Goal: Task Accomplishment & Management: Use online tool/utility

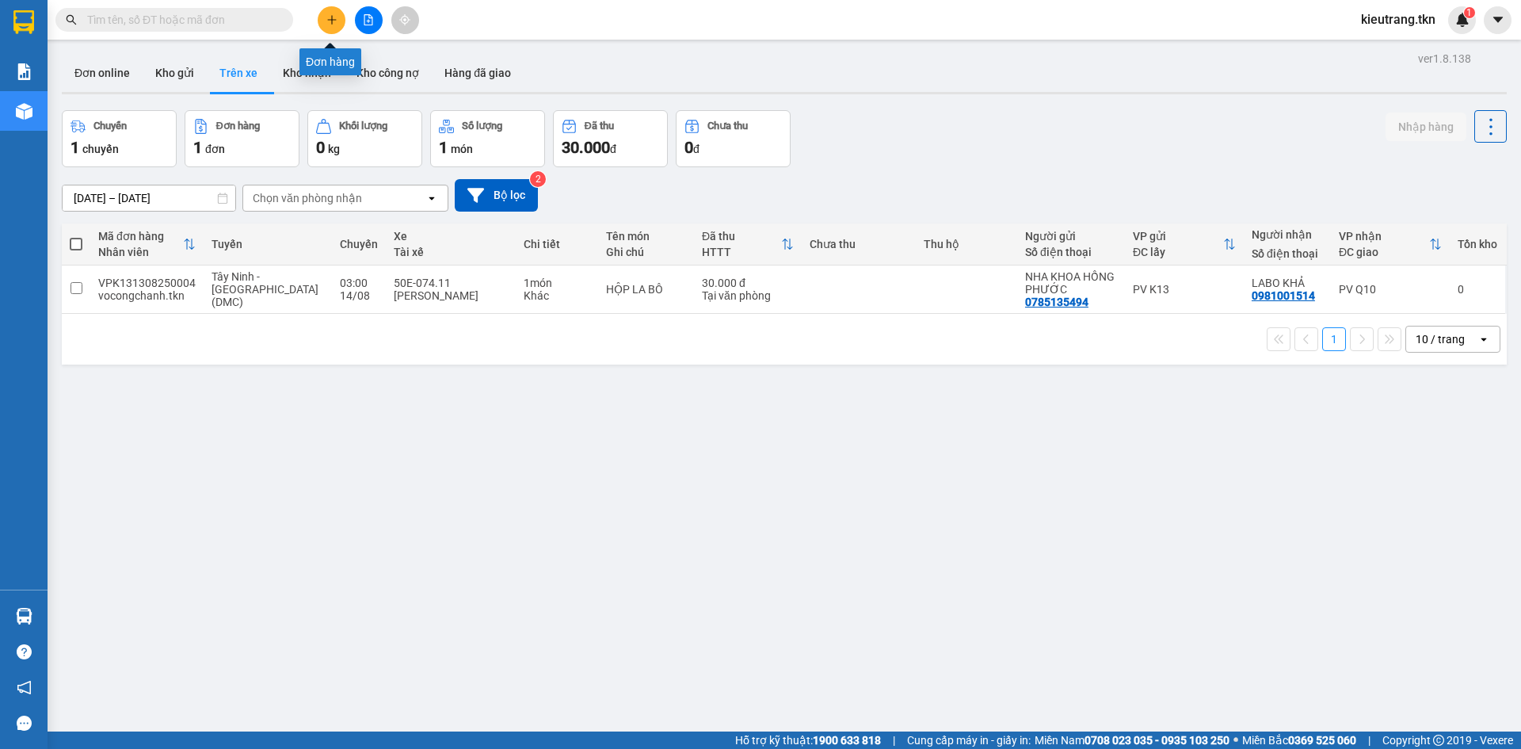
click at [330, 20] on icon "plus" at bounding box center [331, 19] width 9 height 1
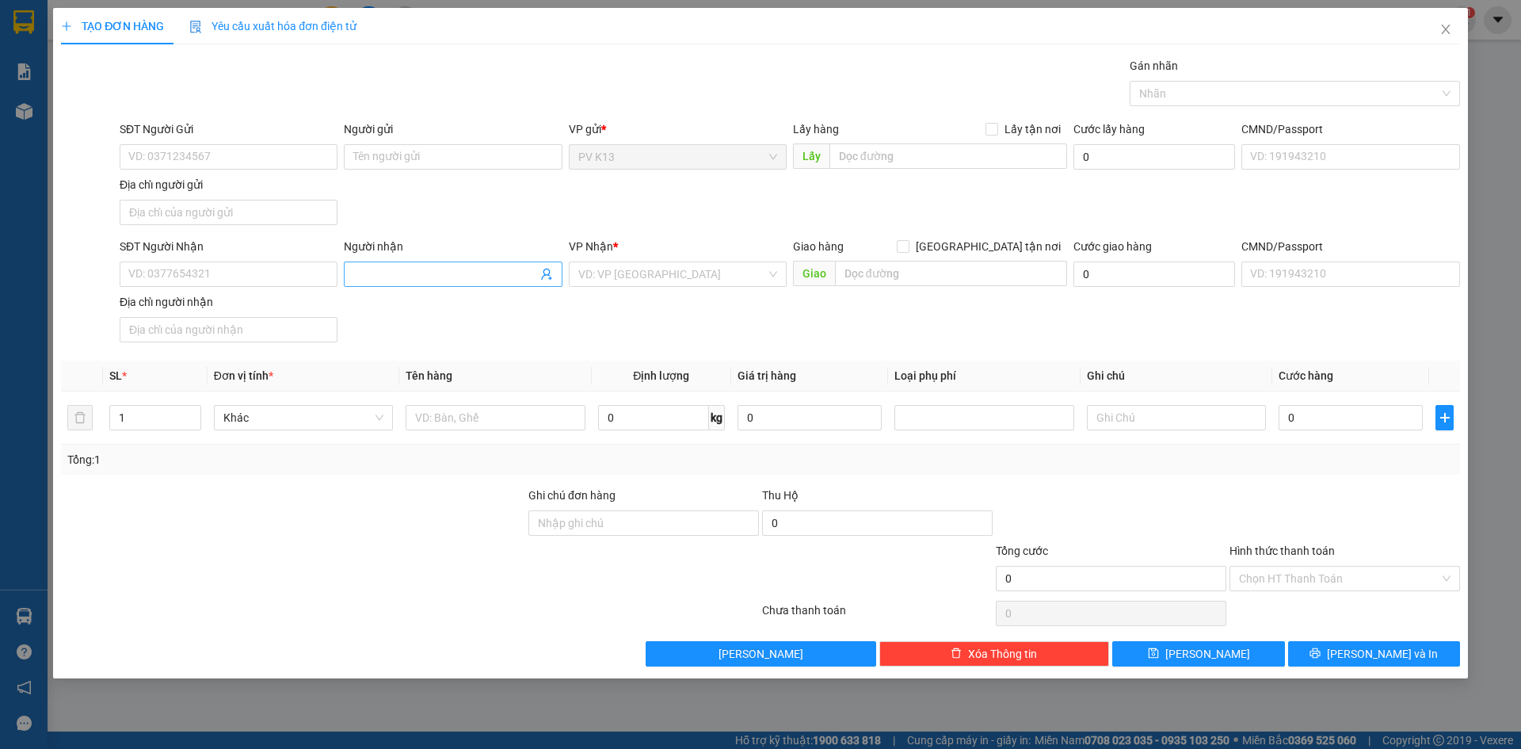
click at [438, 283] on input "Người nhận" at bounding box center [444, 273] width 183 height 17
click at [608, 283] on input "search" at bounding box center [672, 274] width 188 height 24
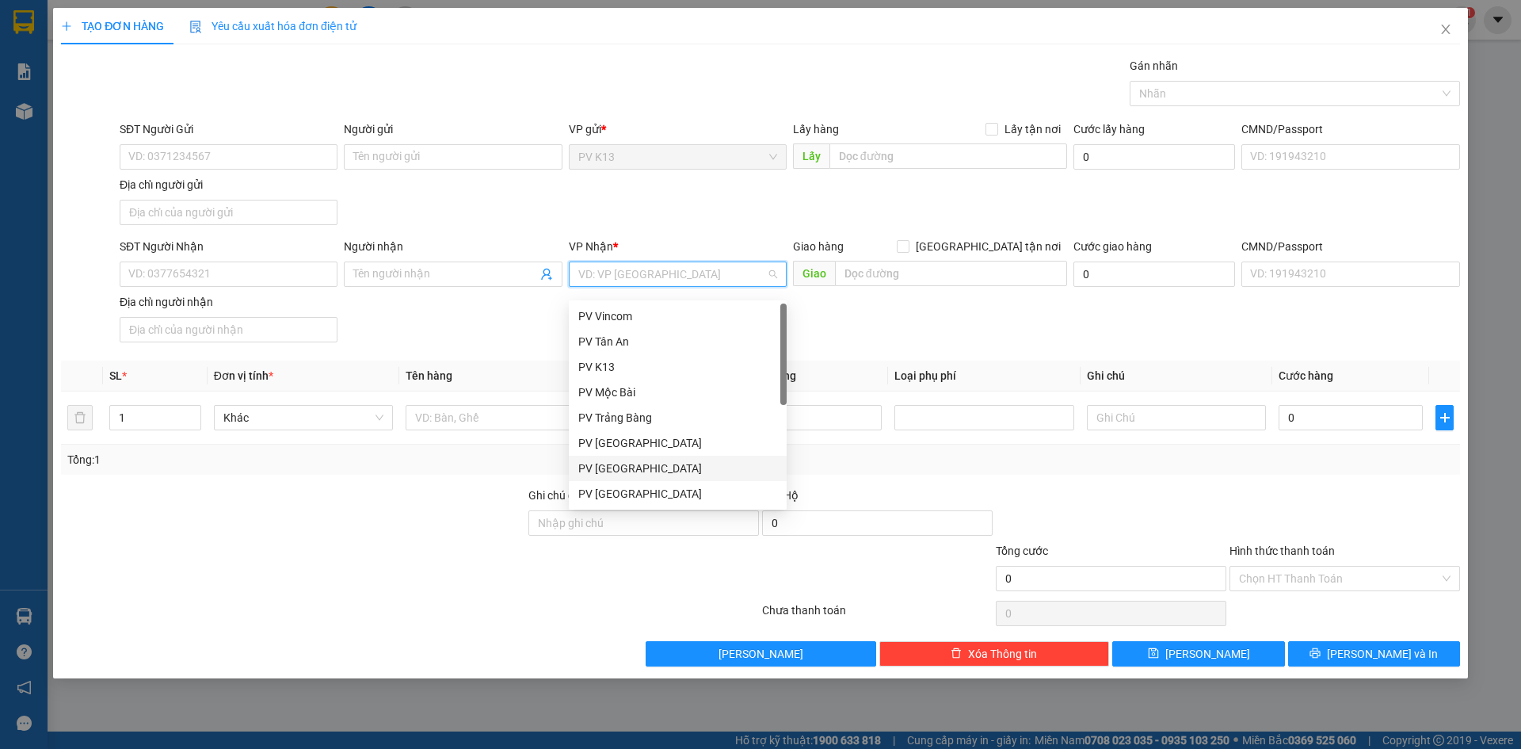
scroll to position [101, 0]
click at [613, 490] on div "PV Q10" at bounding box center [677, 493] width 199 height 17
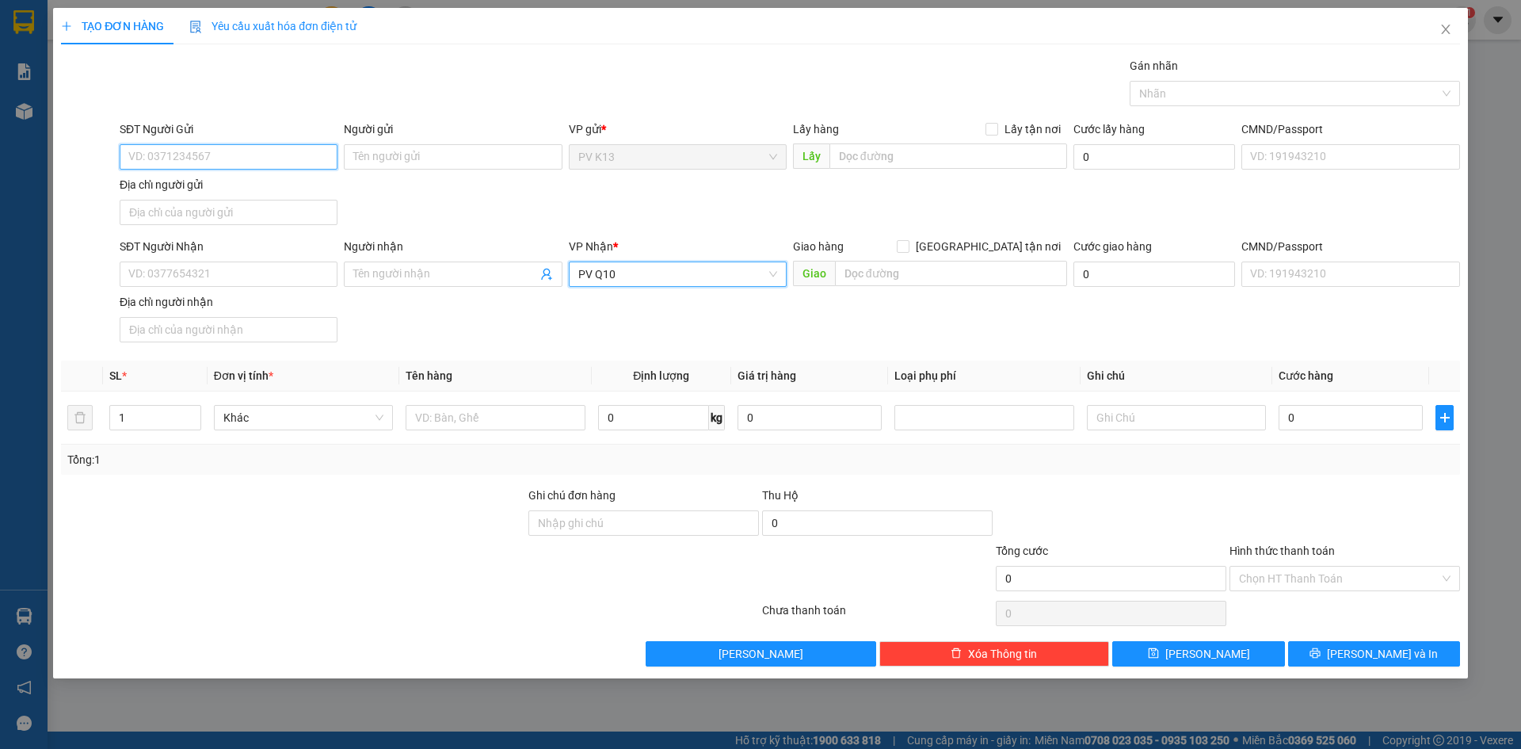
click at [198, 158] on input "SĐT Người Gửi" at bounding box center [229, 156] width 218 height 25
click at [174, 188] on div "0971458807 - TUYẾT" at bounding box center [228, 193] width 199 height 17
type input "0971458807"
type input "TUYẾT"
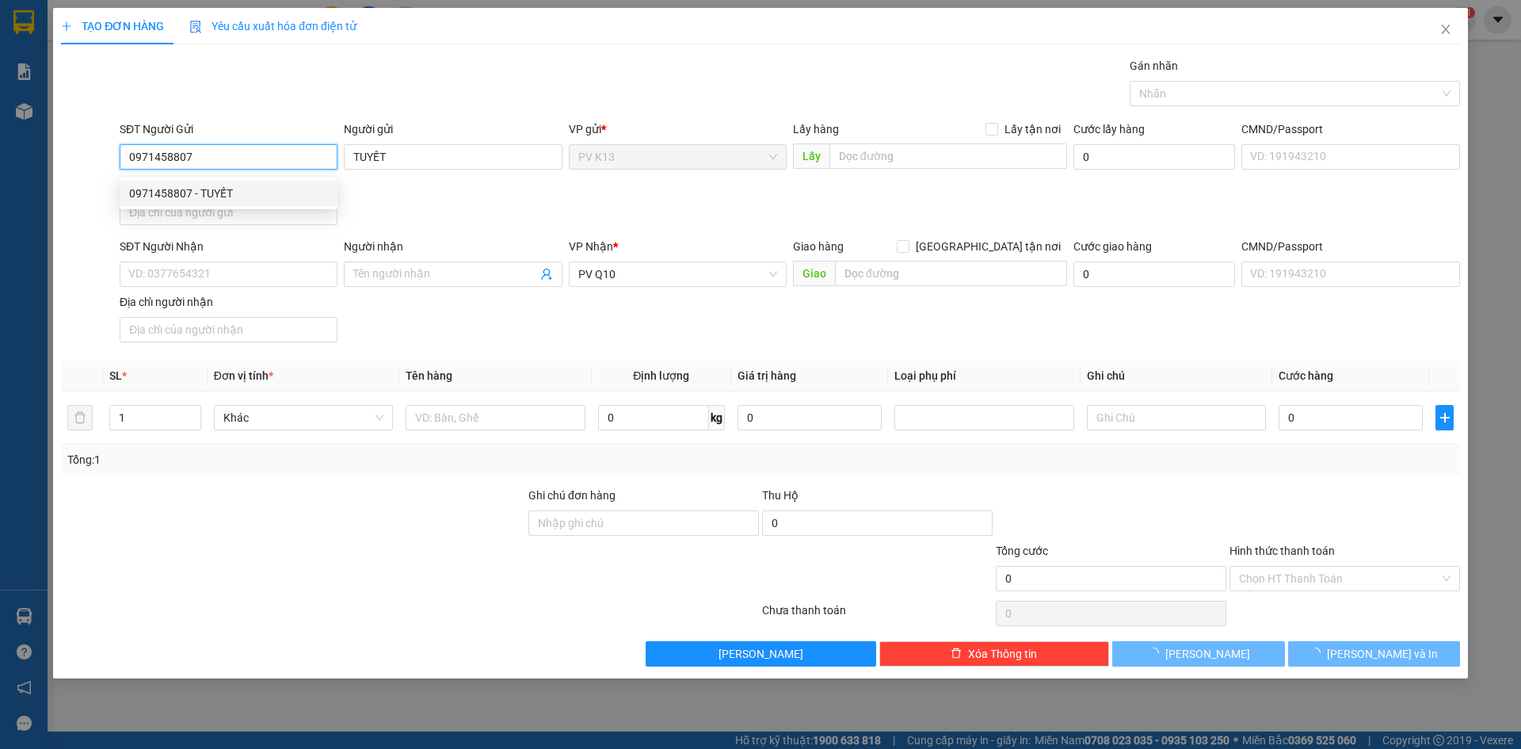
type input "30.000"
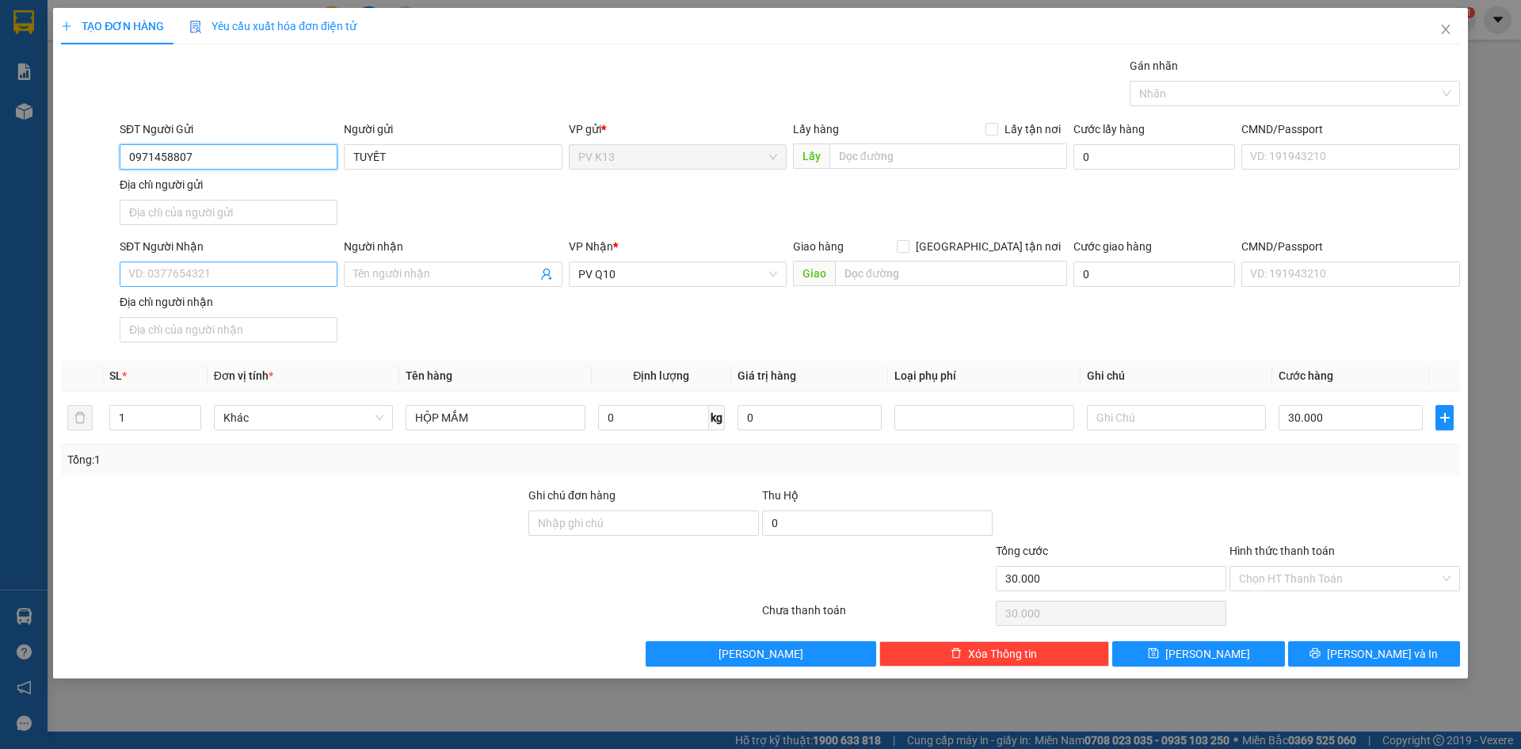
type input "0971458807"
click at [255, 285] on input "SĐT Người Nhận" at bounding box center [229, 273] width 218 height 25
click at [257, 320] on div "0967885822 - KHANH" at bounding box center [228, 317] width 199 height 17
type input "0967885822"
type input "KHANH"
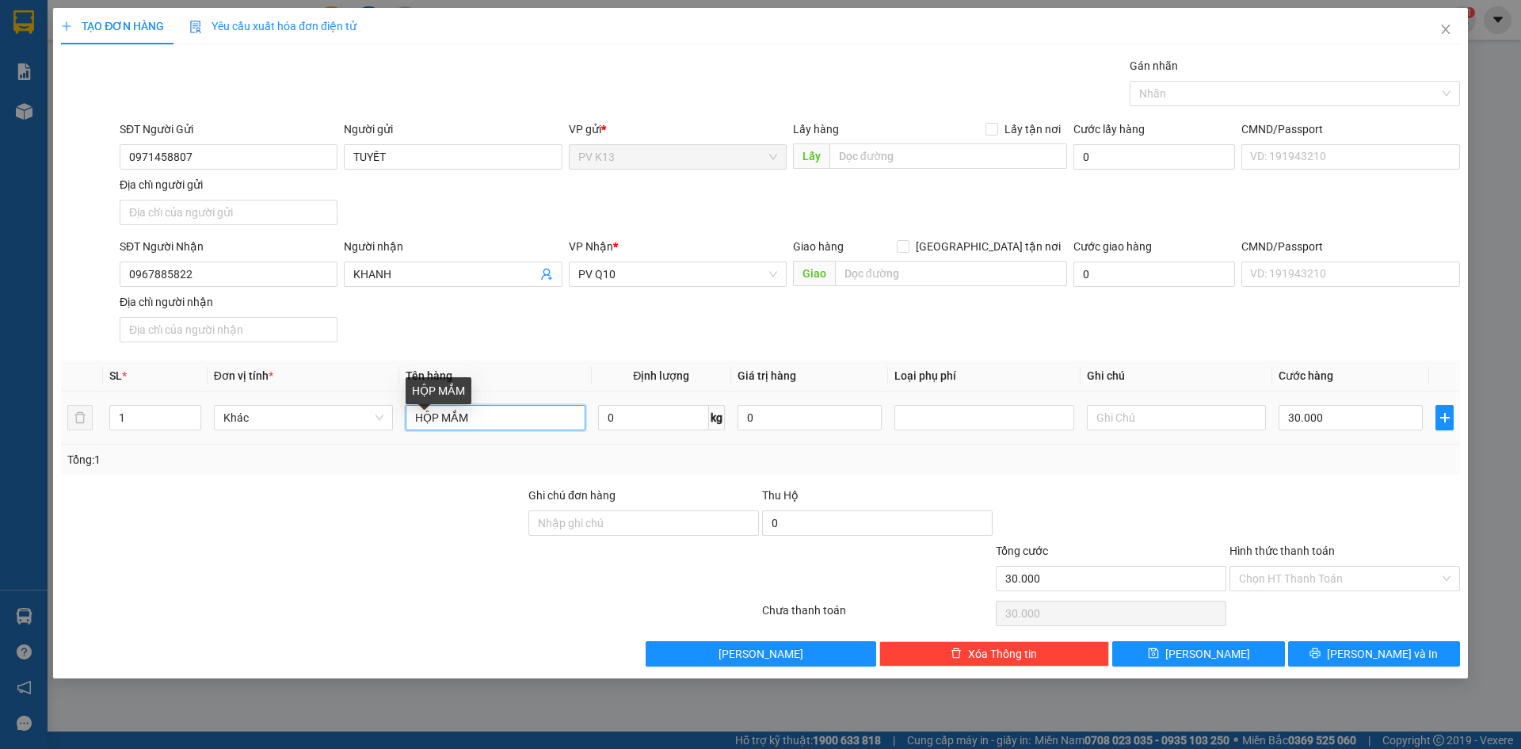
click at [491, 430] on input "HỘP MẮM" at bounding box center [495, 417] width 179 height 25
type input "HỘP CON DẤU"
click at [1257, 590] on input "Hình thức thanh toán" at bounding box center [1339, 579] width 200 height 24
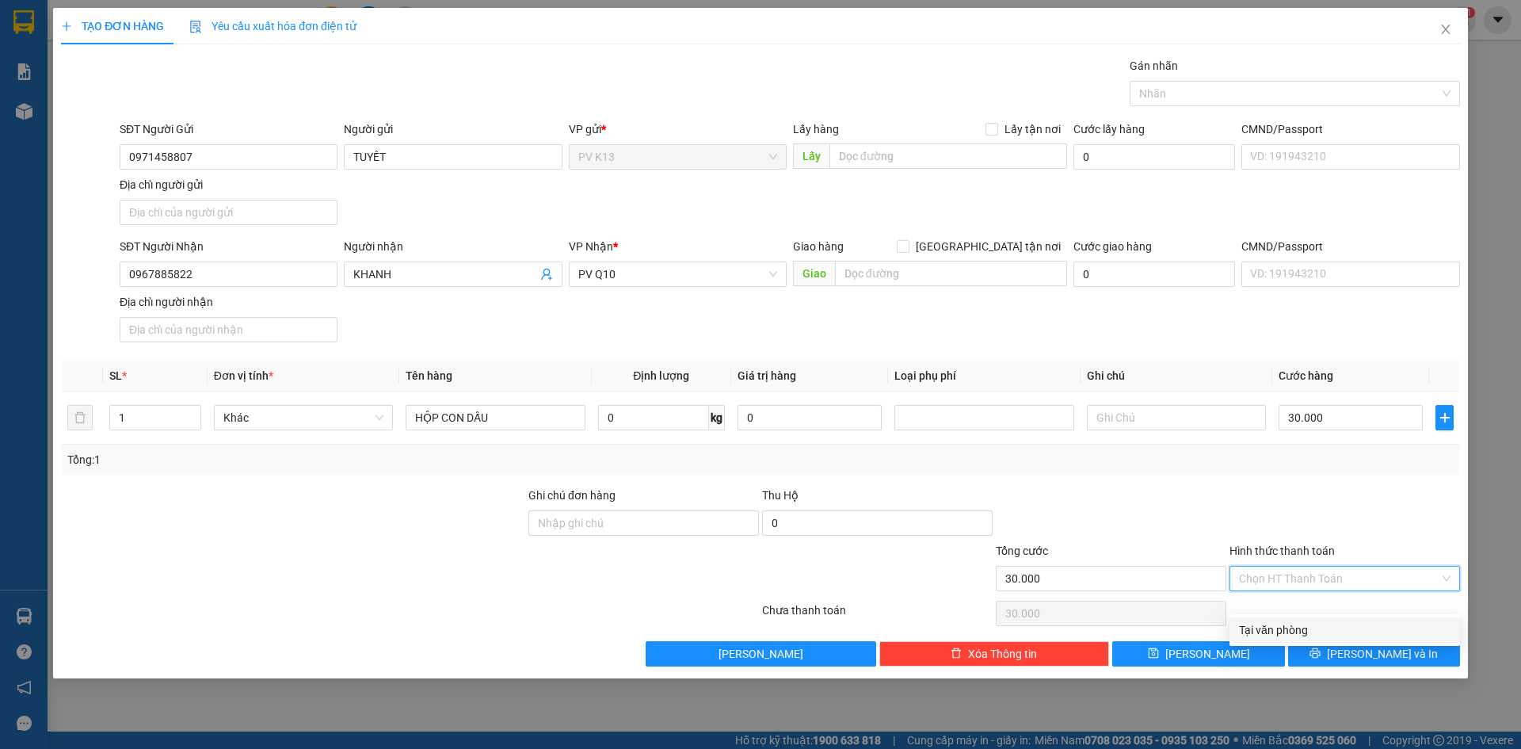
click at [1281, 630] on div "Tại văn phòng" at bounding box center [1345, 629] width 212 height 17
type input "0"
click at [1361, 662] on span "[PERSON_NAME] và In" at bounding box center [1382, 653] width 111 height 17
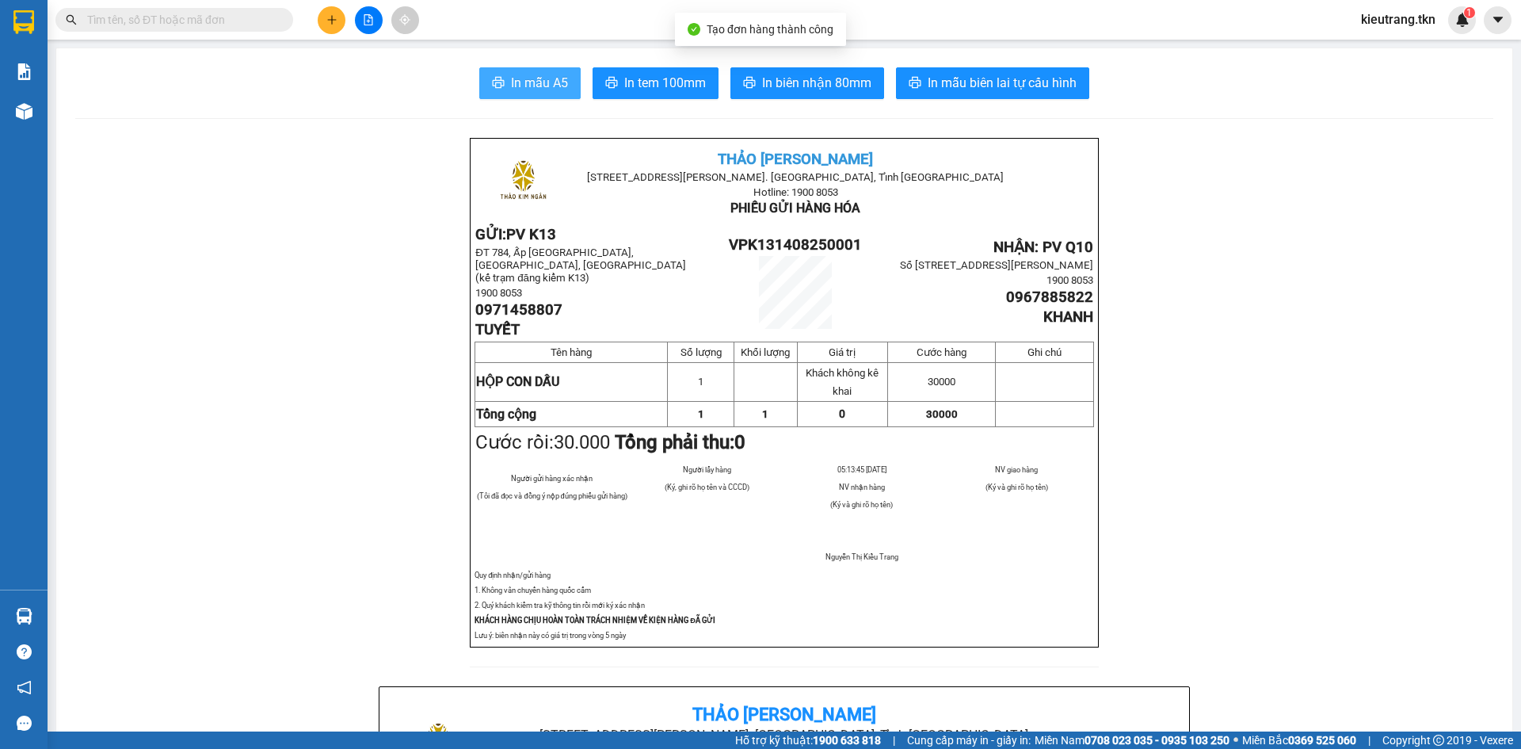
click at [495, 78] on icon "printer" at bounding box center [499, 82] width 12 height 11
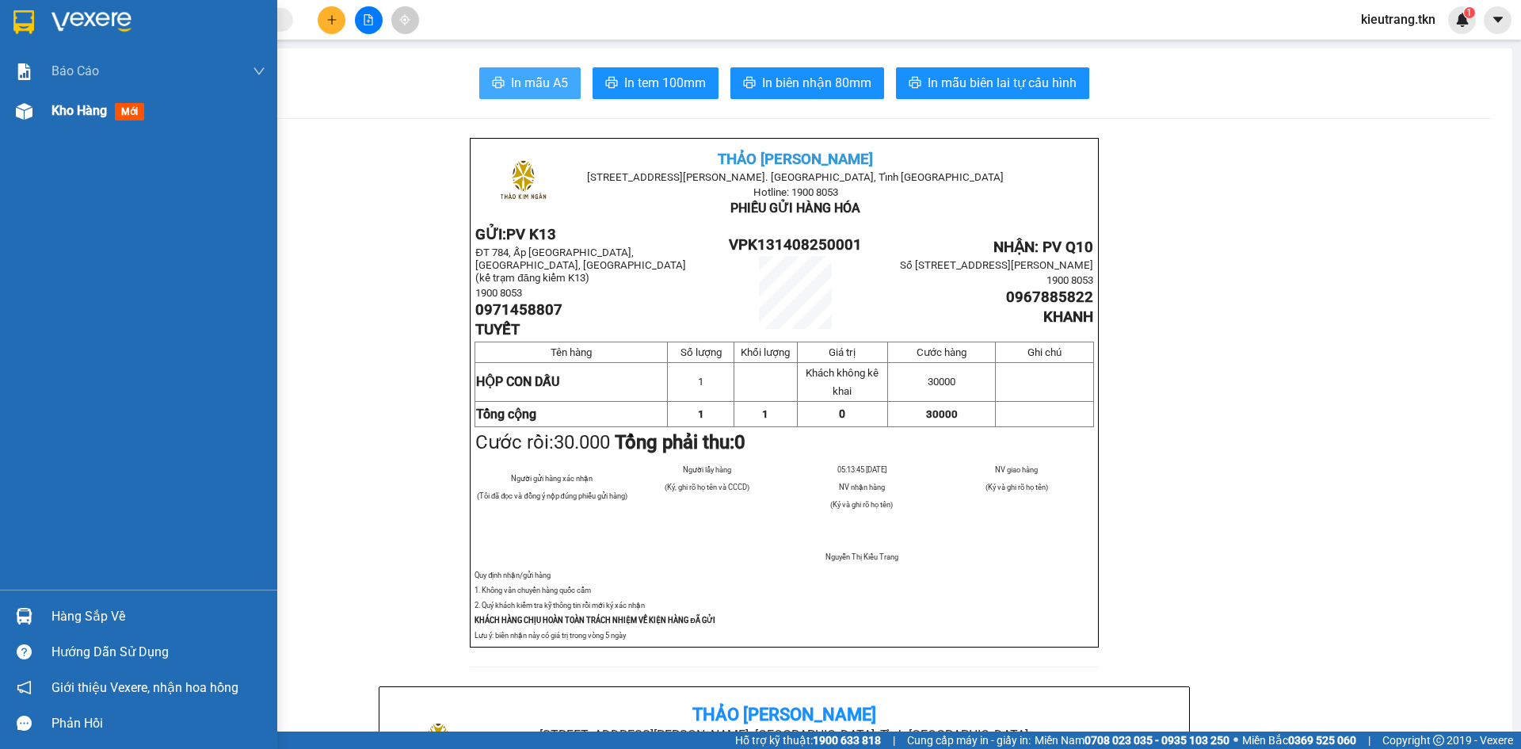
click at [56, 112] on span "Kho hàng" at bounding box center [79, 110] width 55 height 15
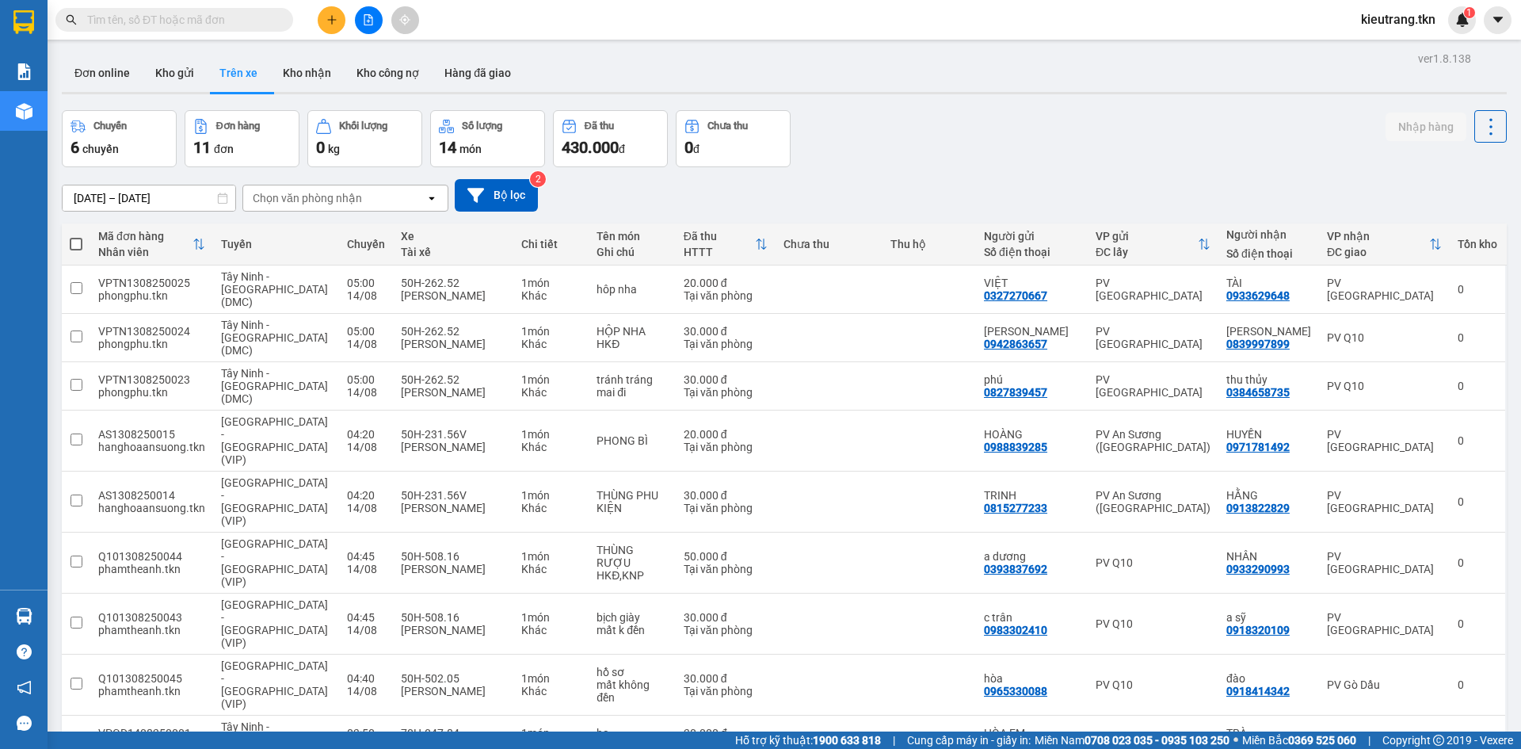
click at [142, 97] on div "ver 1.8.138 Đơn online Kho gửi Trên xe Kho nhận Kho công nợ Hàng đã giao Chuyến…" at bounding box center [784, 459] width 1458 height 822
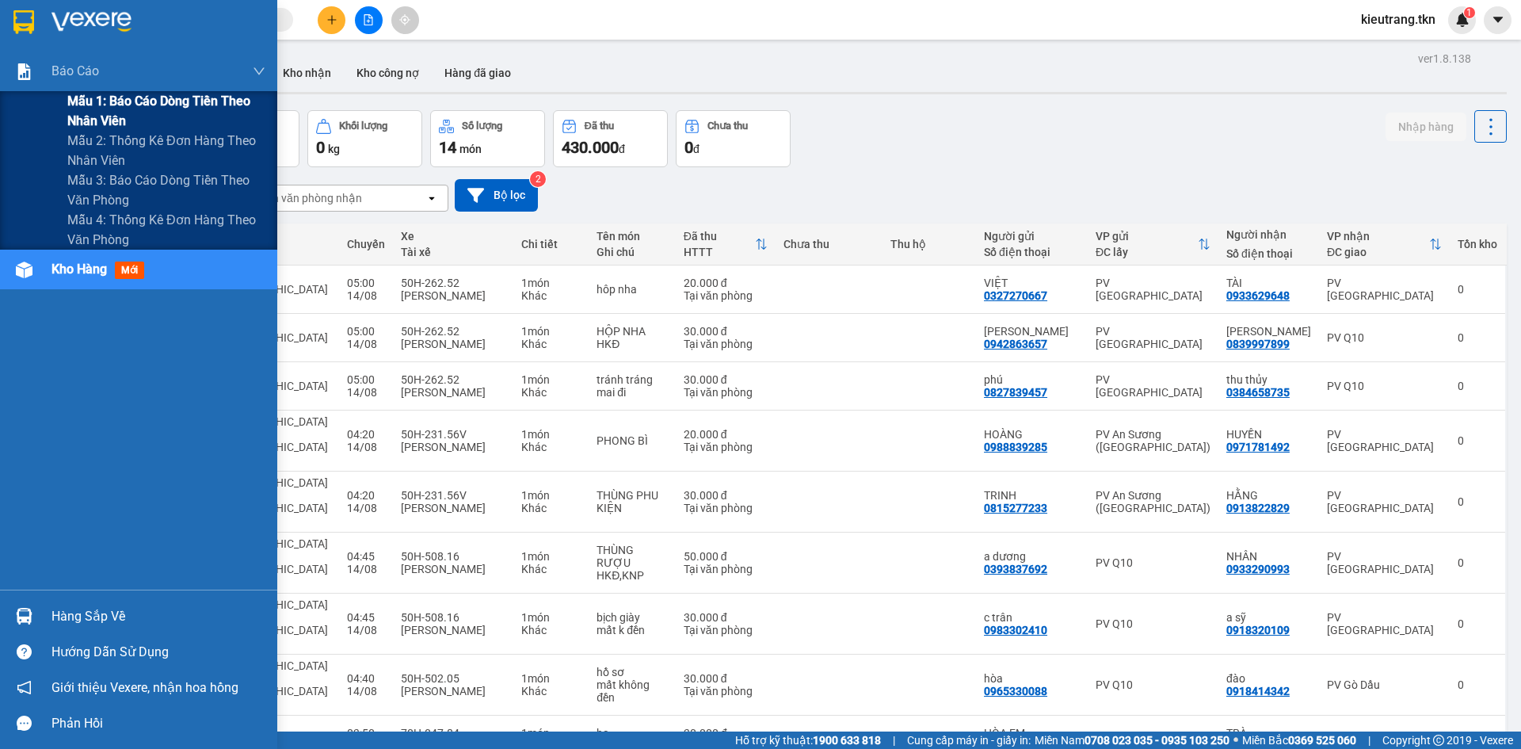
click at [113, 91] on span "Mẫu 1: Báo cáo dòng tiền theo nhân viên" at bounding box center [166, 111] width 198 height 40
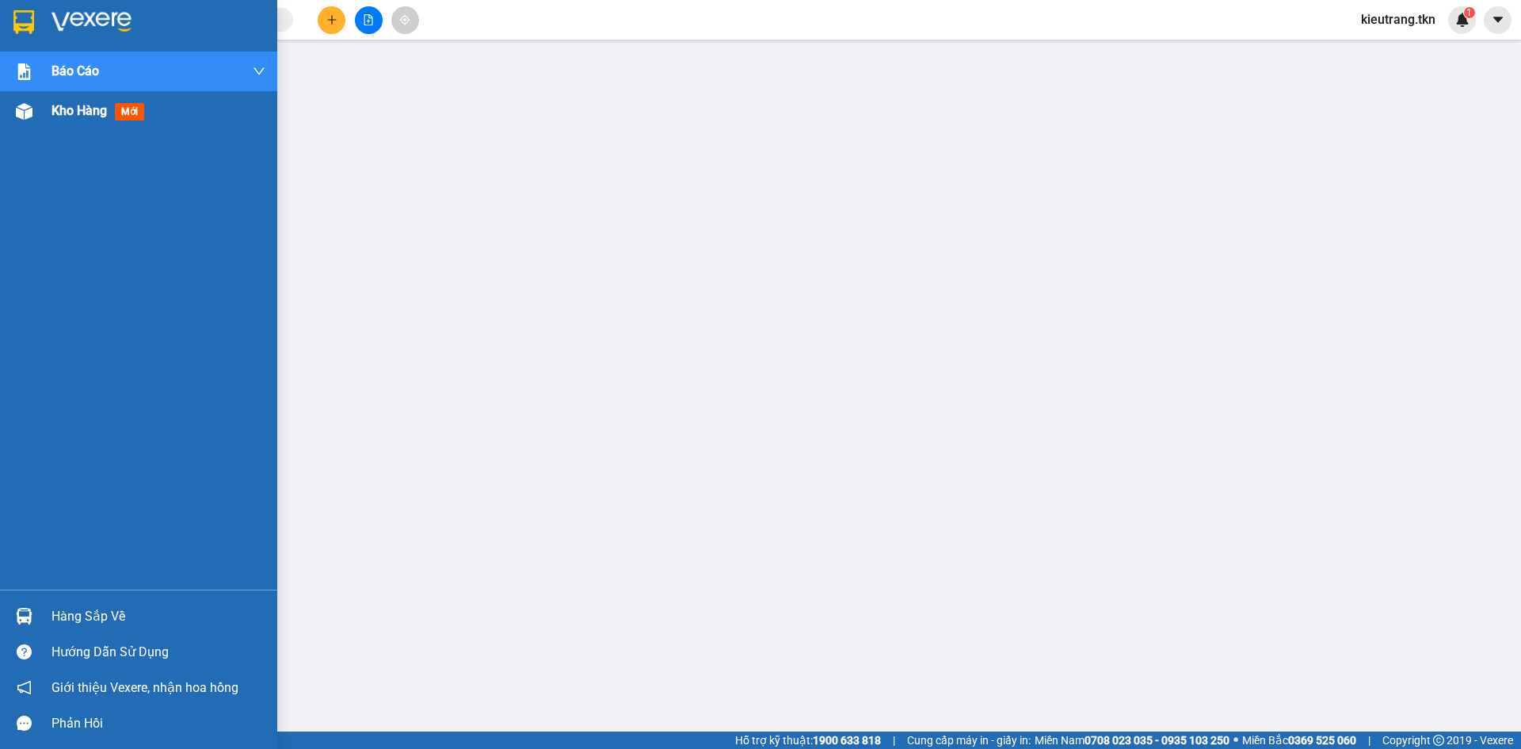
click at [80, 111] on span "Kho hàng" at bounding box center [79, 110] width 55 height 15
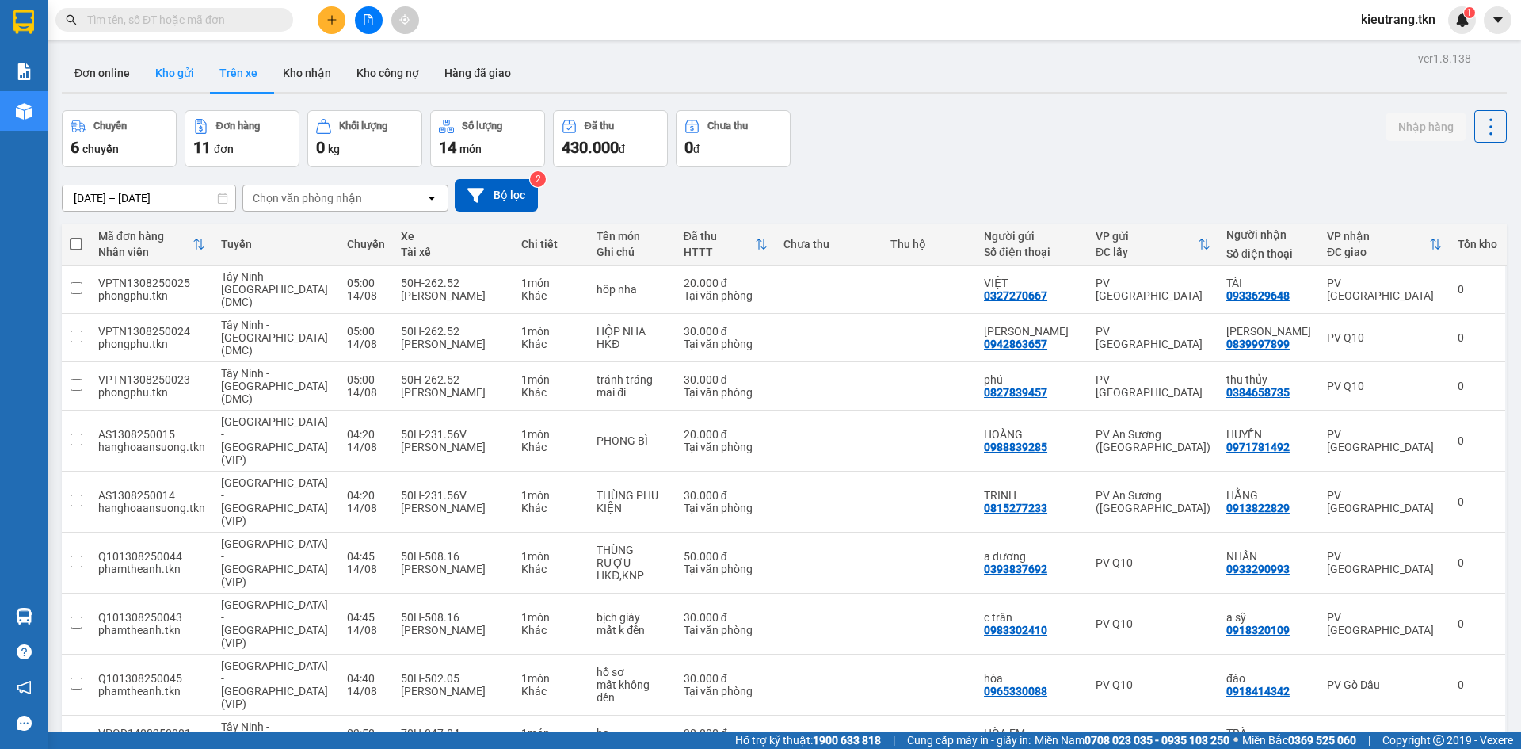
click at [178, 68] on button "Kho gửi" at bounding box center [175, 73] width 64 height 38
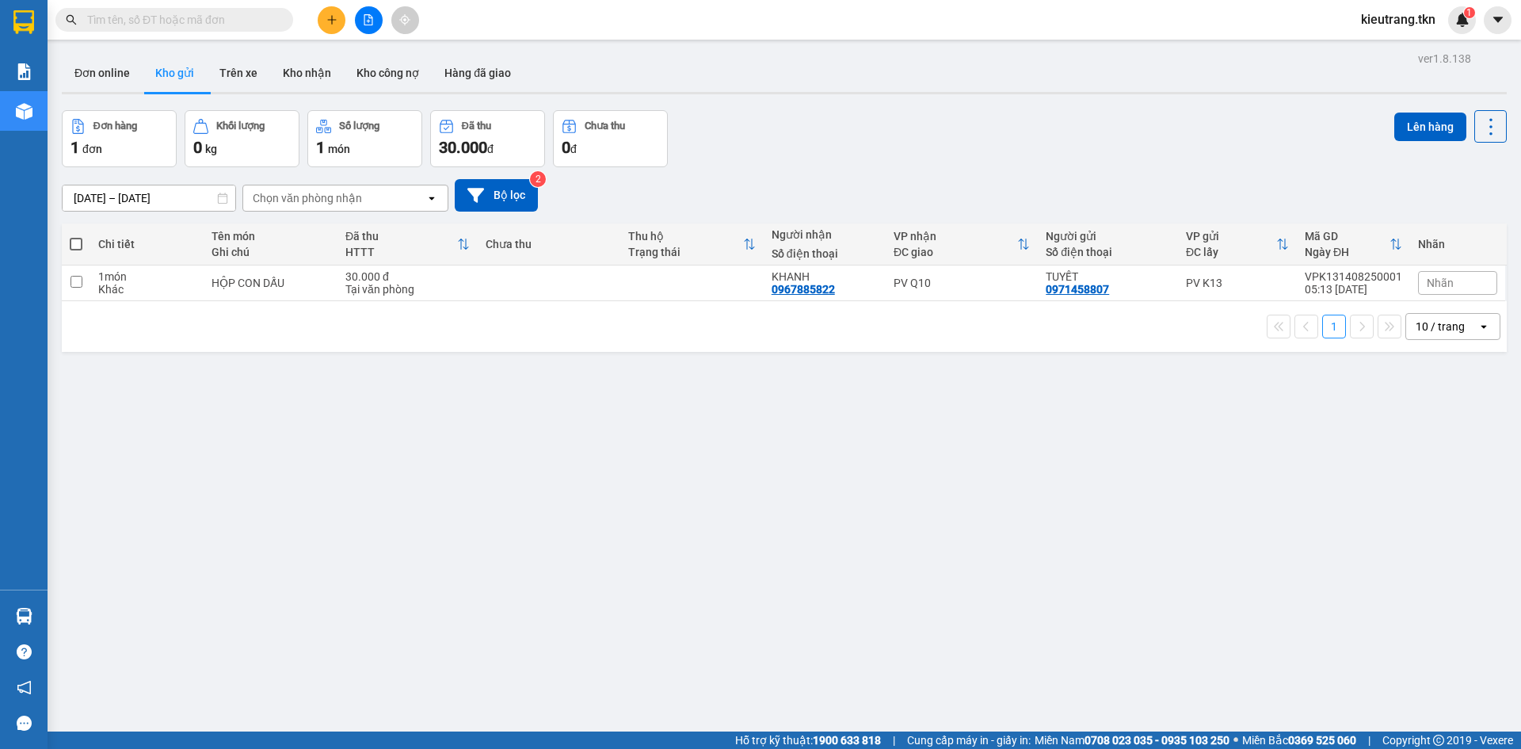
click at [77, 248] on span at bounding box center [76, 244] width 13 height 13
click at [76, 236] on input "checkbox" at bounding box center [76, 236] width 0 height 0
checkbox input "true"
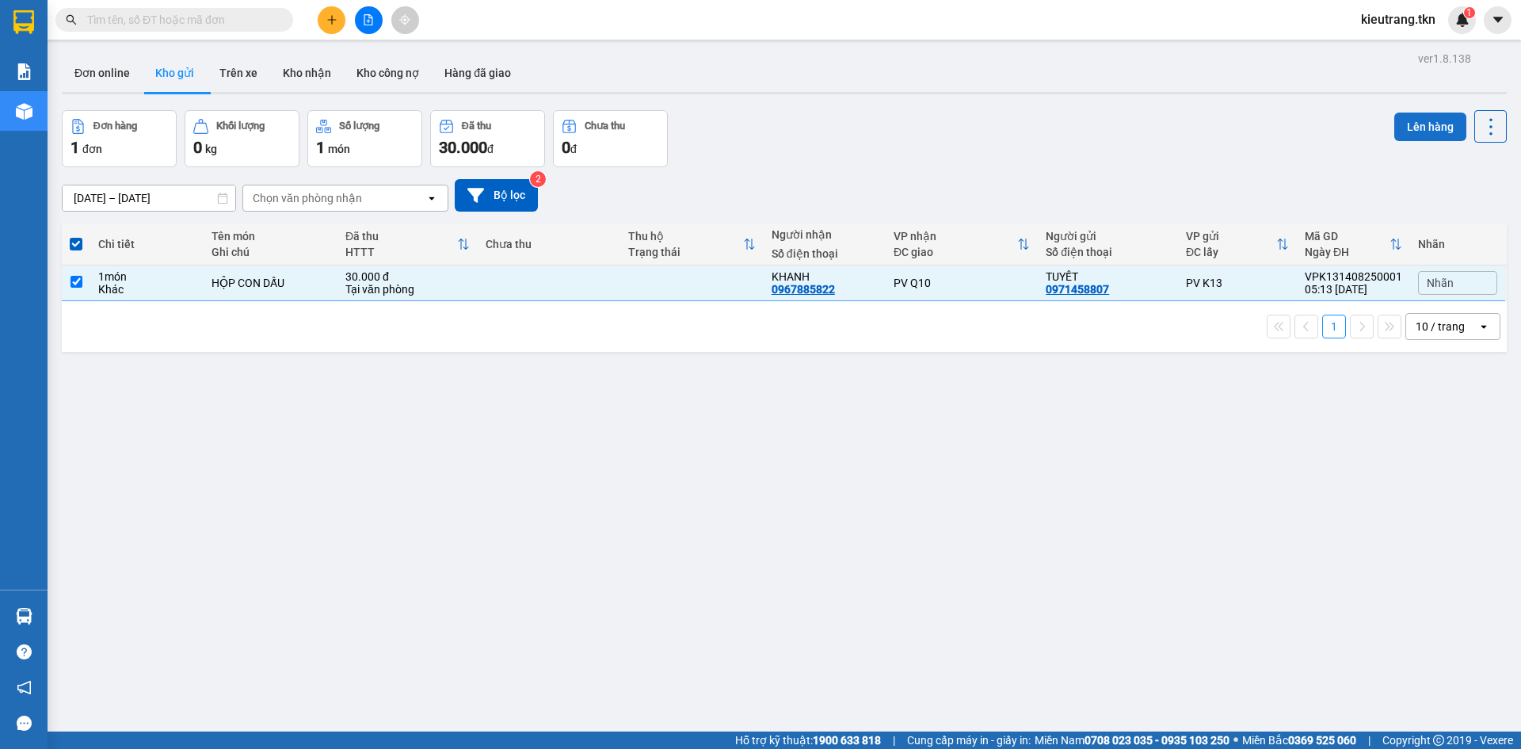
click at [1410, 132] on button "Lên hàng" at bounding box center [1431, 127] width 72 height 29
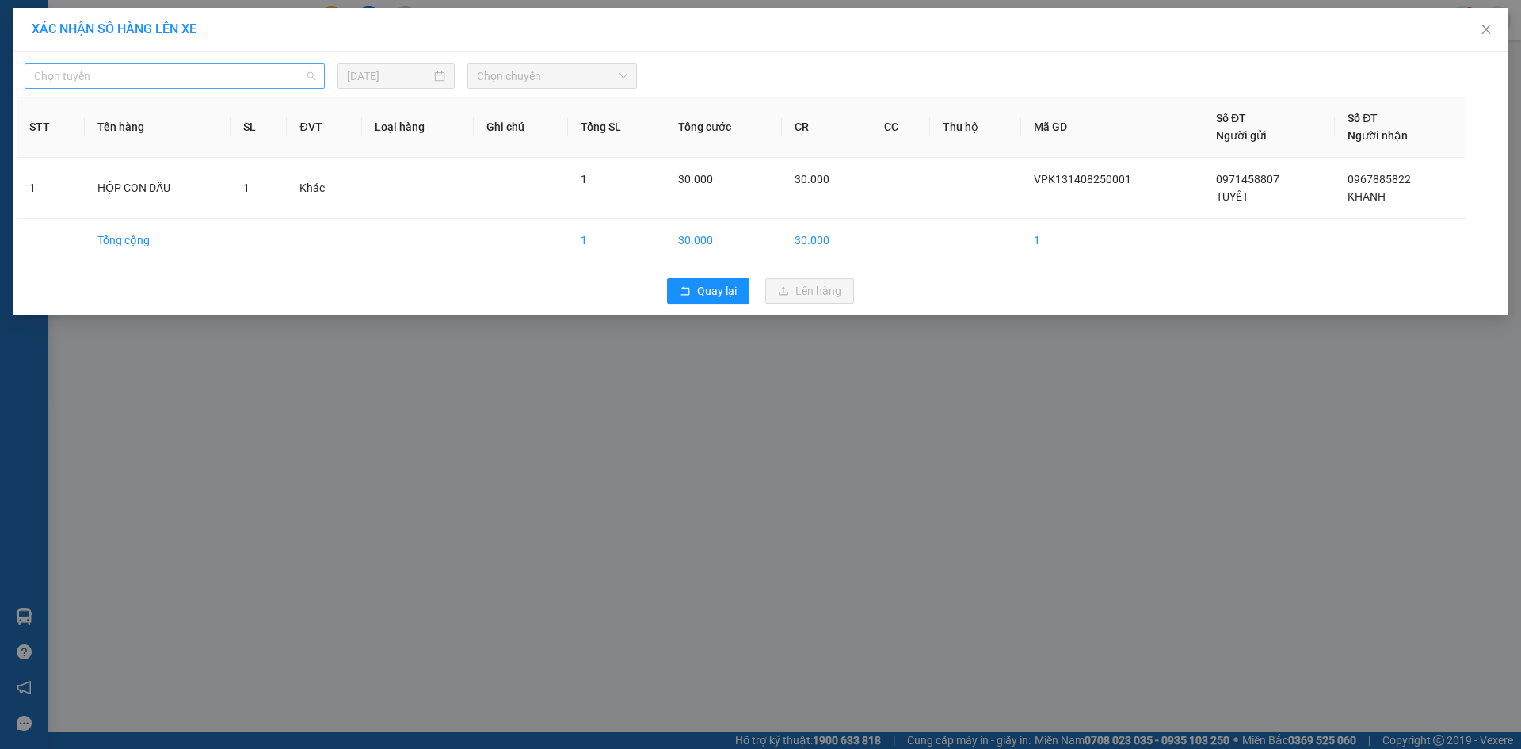
click at [255, 78] on span "Chọn tuyến" at bounding box center [174, 76] width 281 height 24
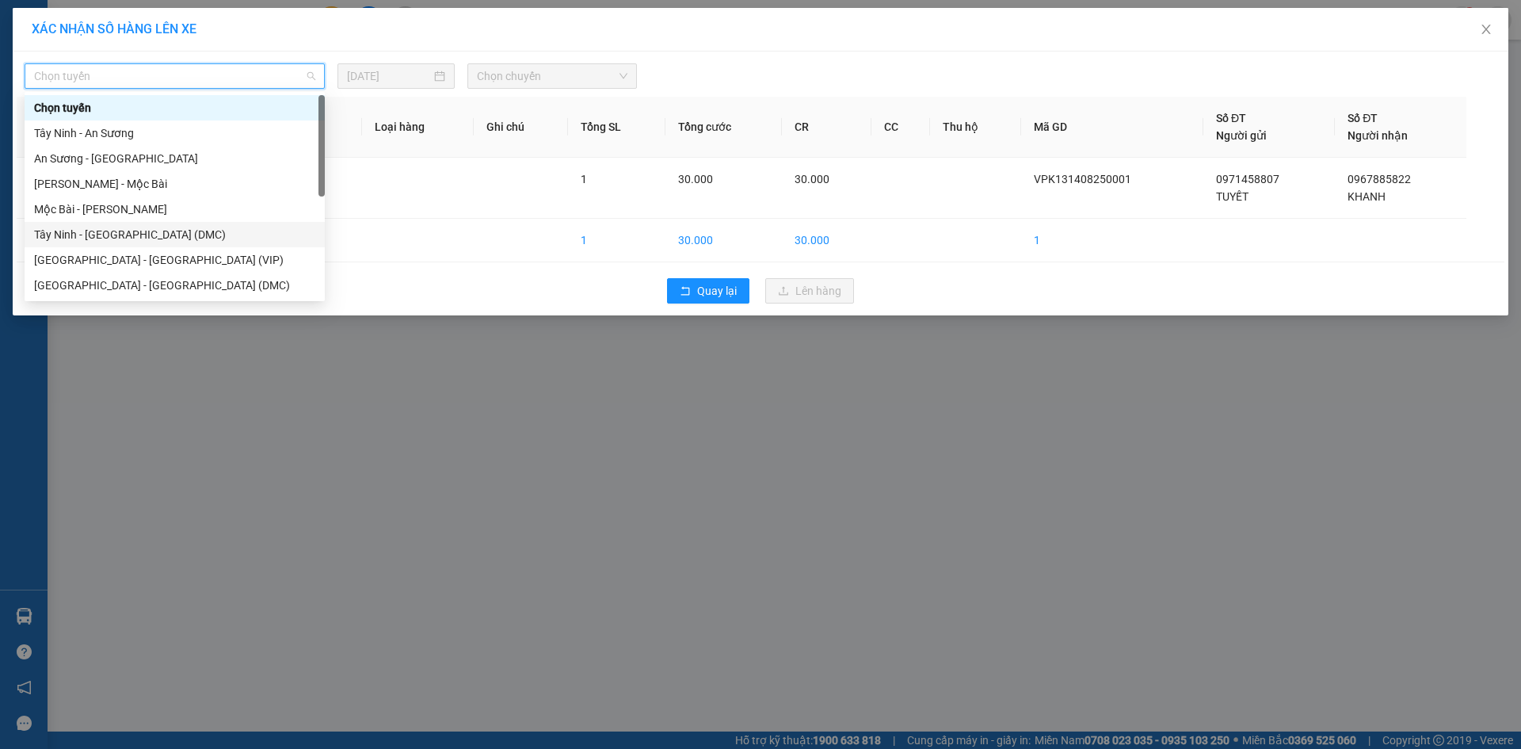
click at [168, 227] on div "Tây Ninh - [GEOGRAPHIC_DATA] (DMC)" at bounding box center [174, 234] width 281 height 17
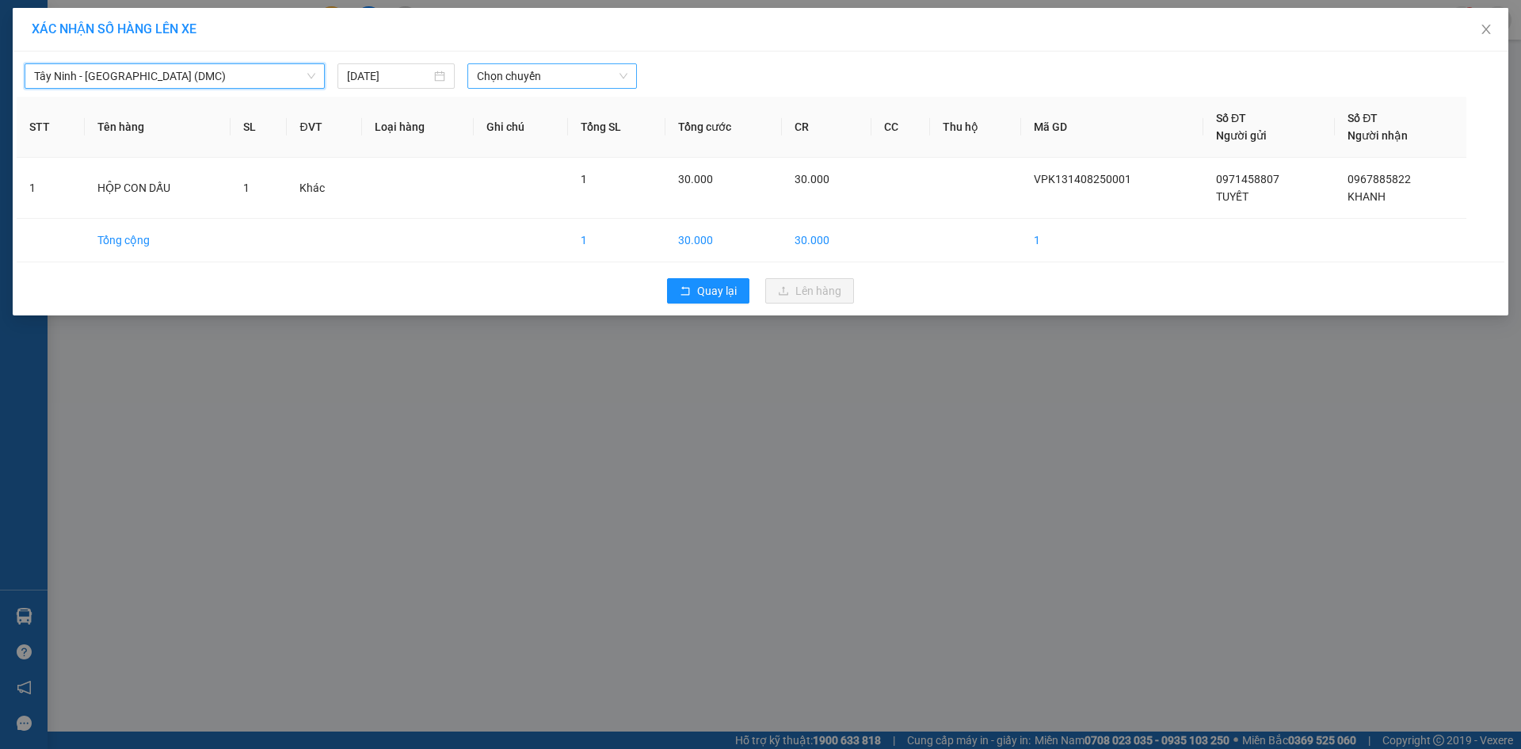
click at [575, 74] on span "Chọn chuyến" at bounding box center [552, 76] width 151 height 24
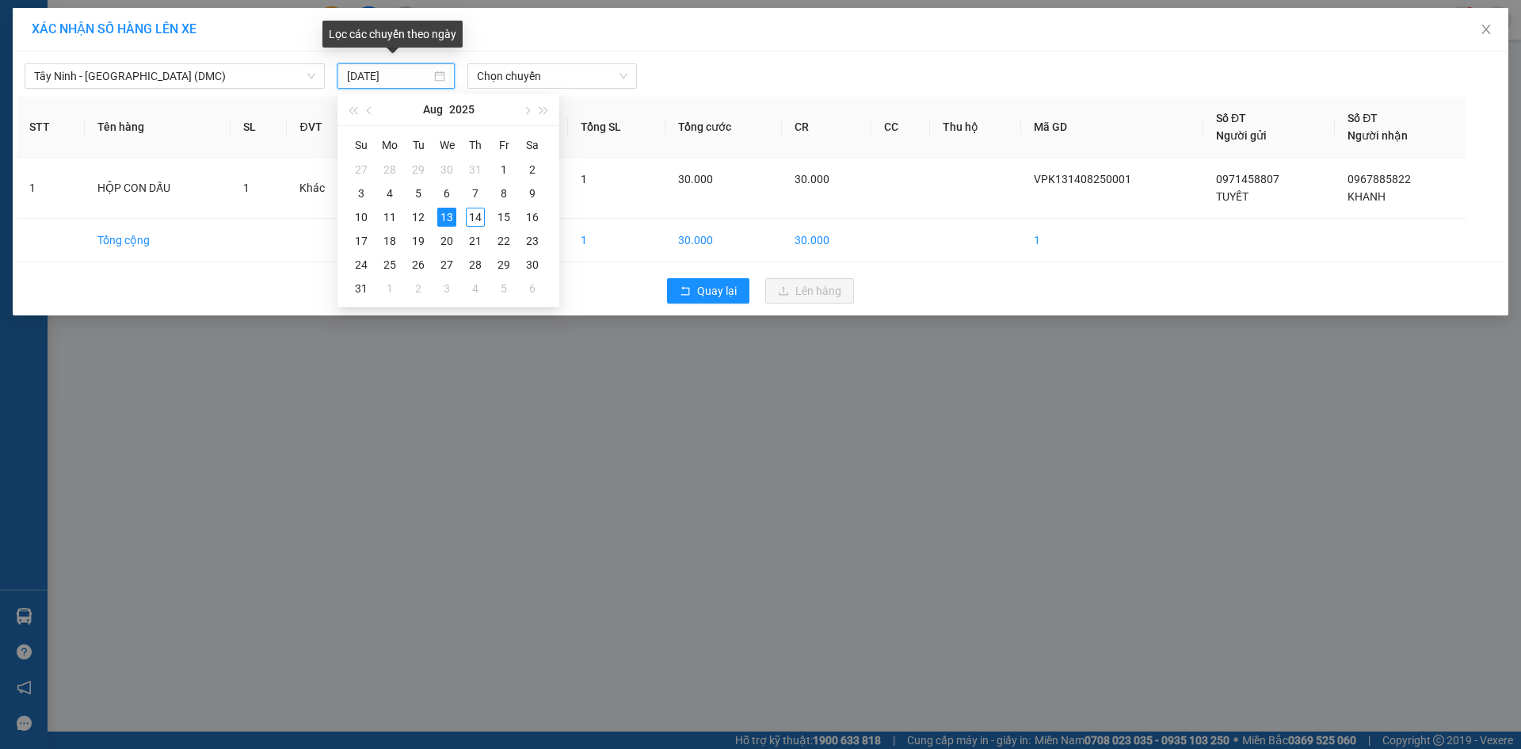
click at [386, 77] on input "[DATE]" at bounding box center [389, 75] width 84 height 17
click at [474, 216] on div "14" at bounding box center [475, 217] width 19 height 19
type input "[DATE]"
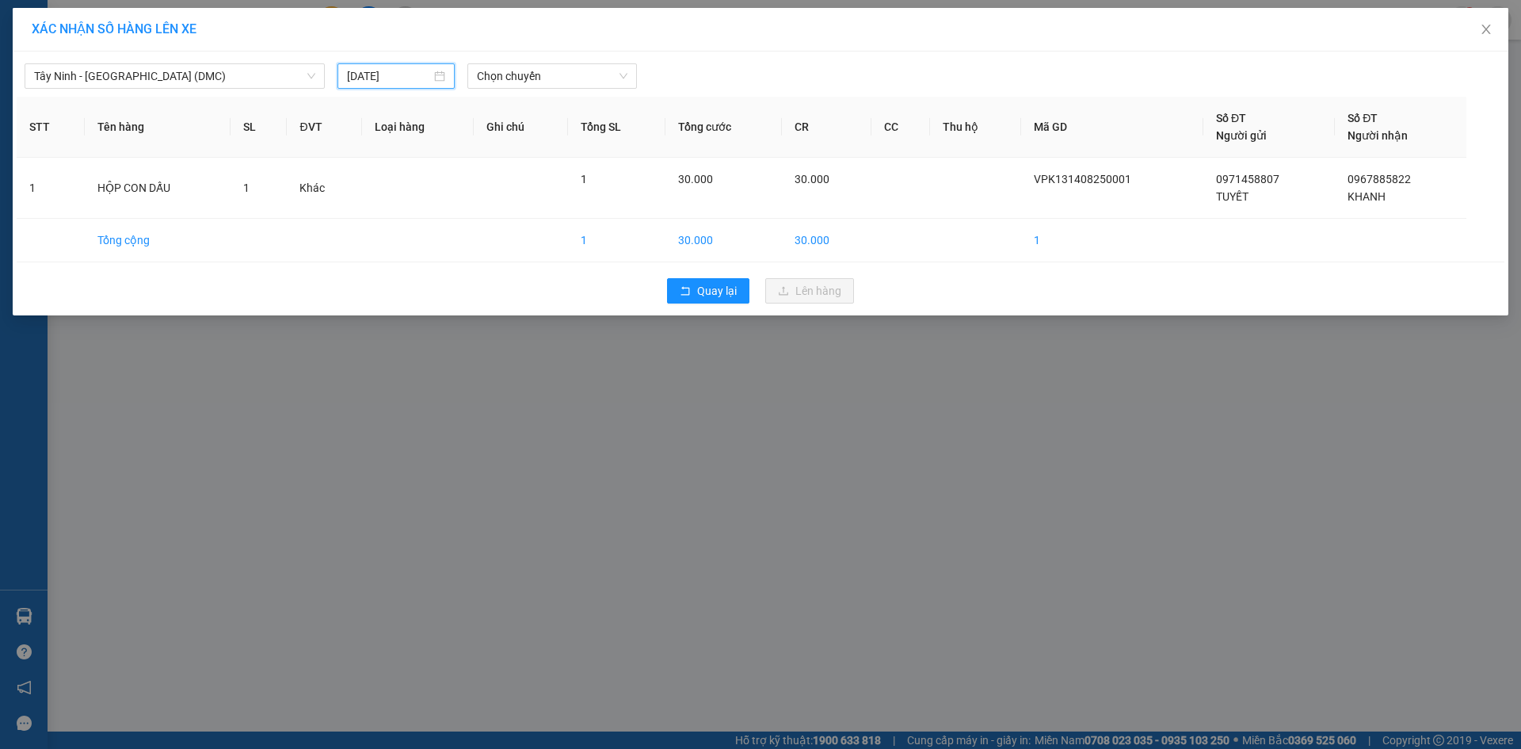
click at [384, 414] on div "XÁC NHẬN SỐ HÀNG LÊN XE Tây Ninh - [GEOGRAPHIC_DATA] (DMC) [DATE] Chọn chuyến S…" at bounding box center [760, 374] width 1521 height 749
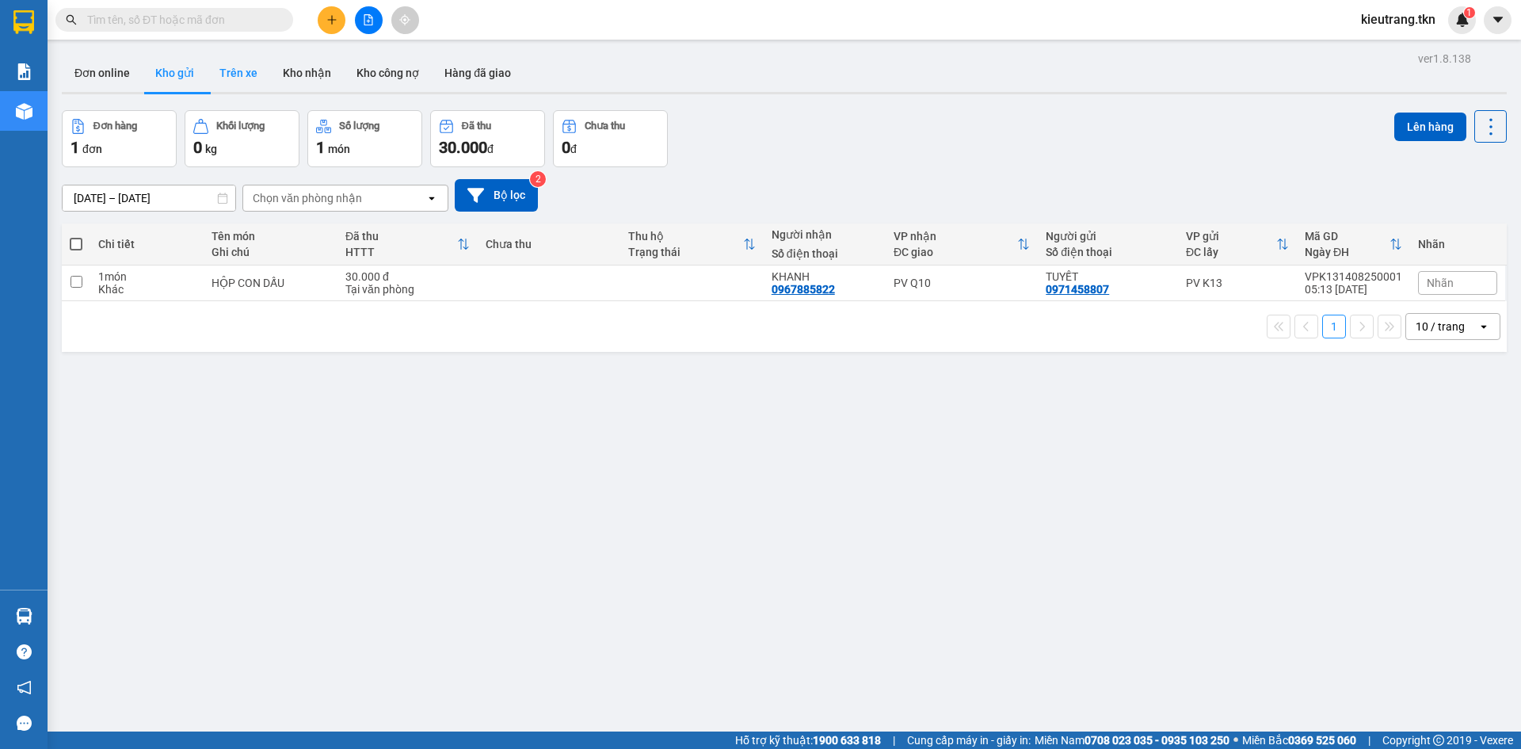
click at [261, 74] on button "Trên xe" at bounding box center [238, 73] width 63 height 38
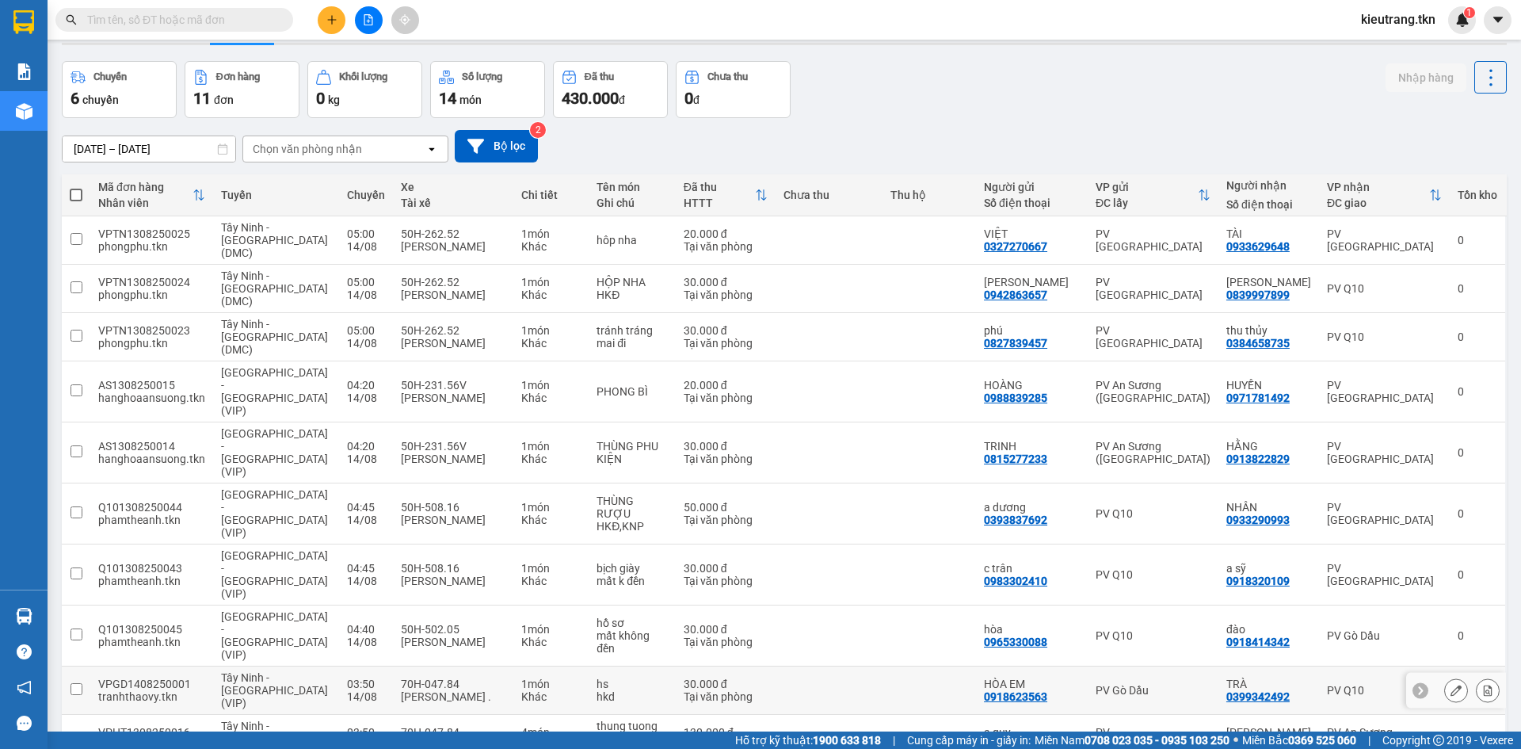
scroll to position [74, 0]
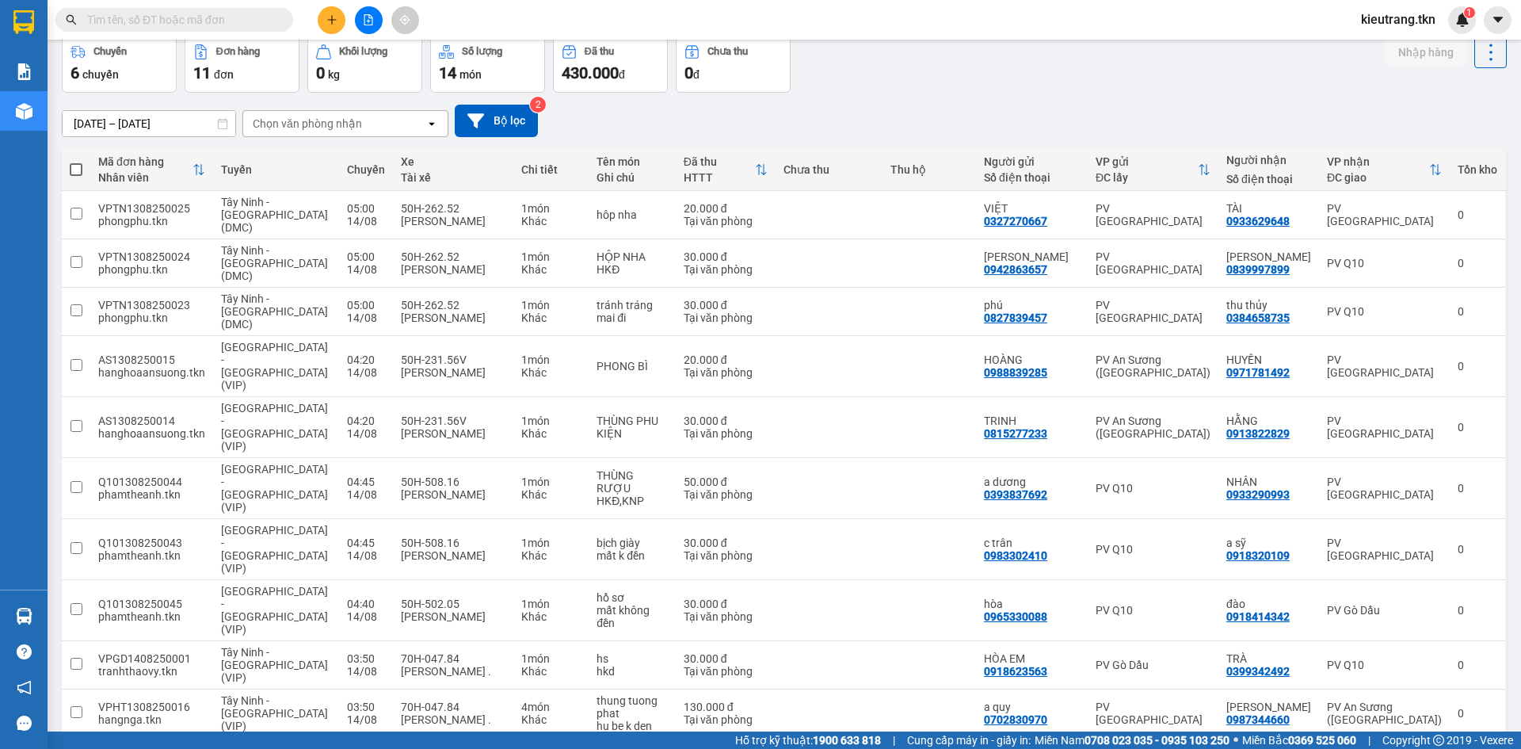
click at [1327, 748] on button "2" at bounding box center [1334, 763] width 24 height 24
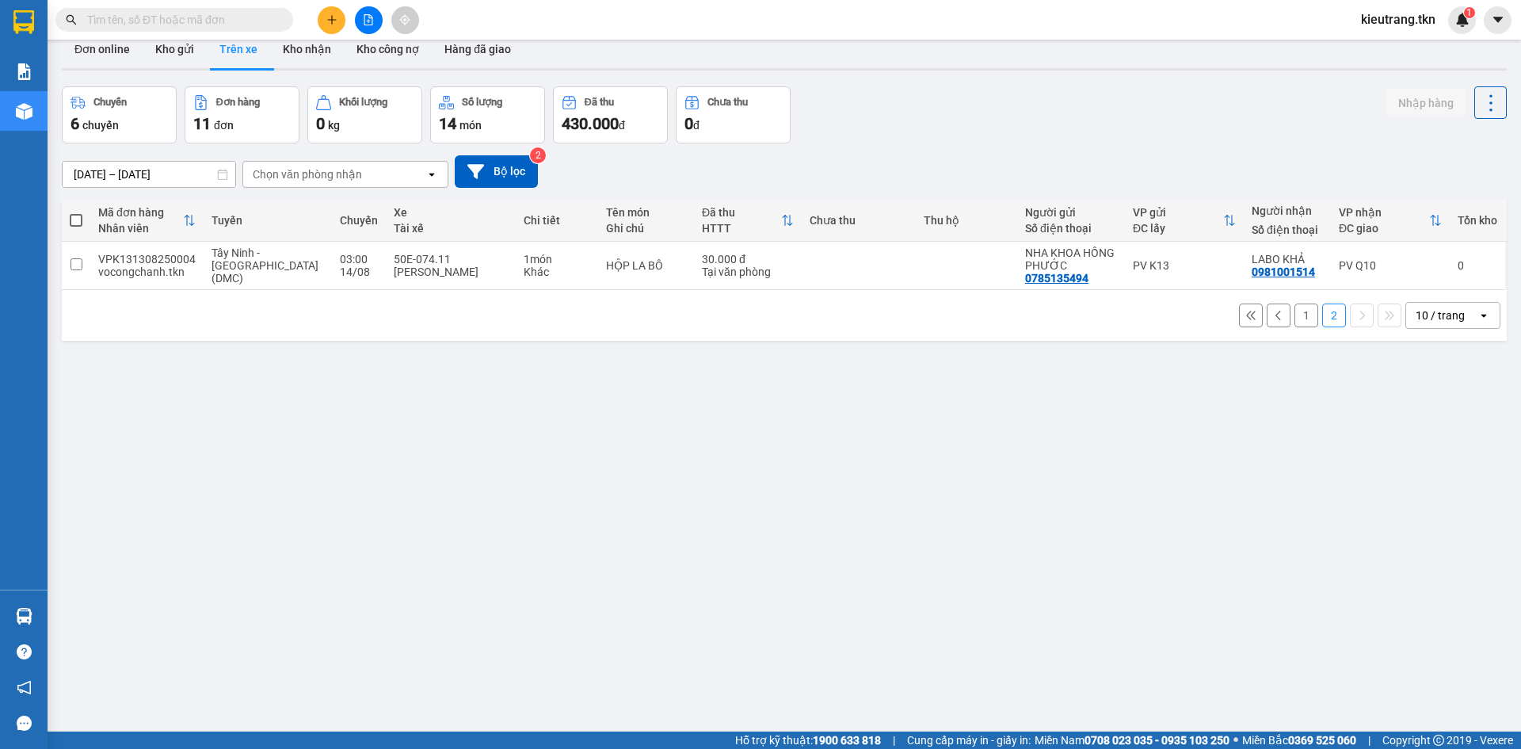
scroll to position [0, 0]
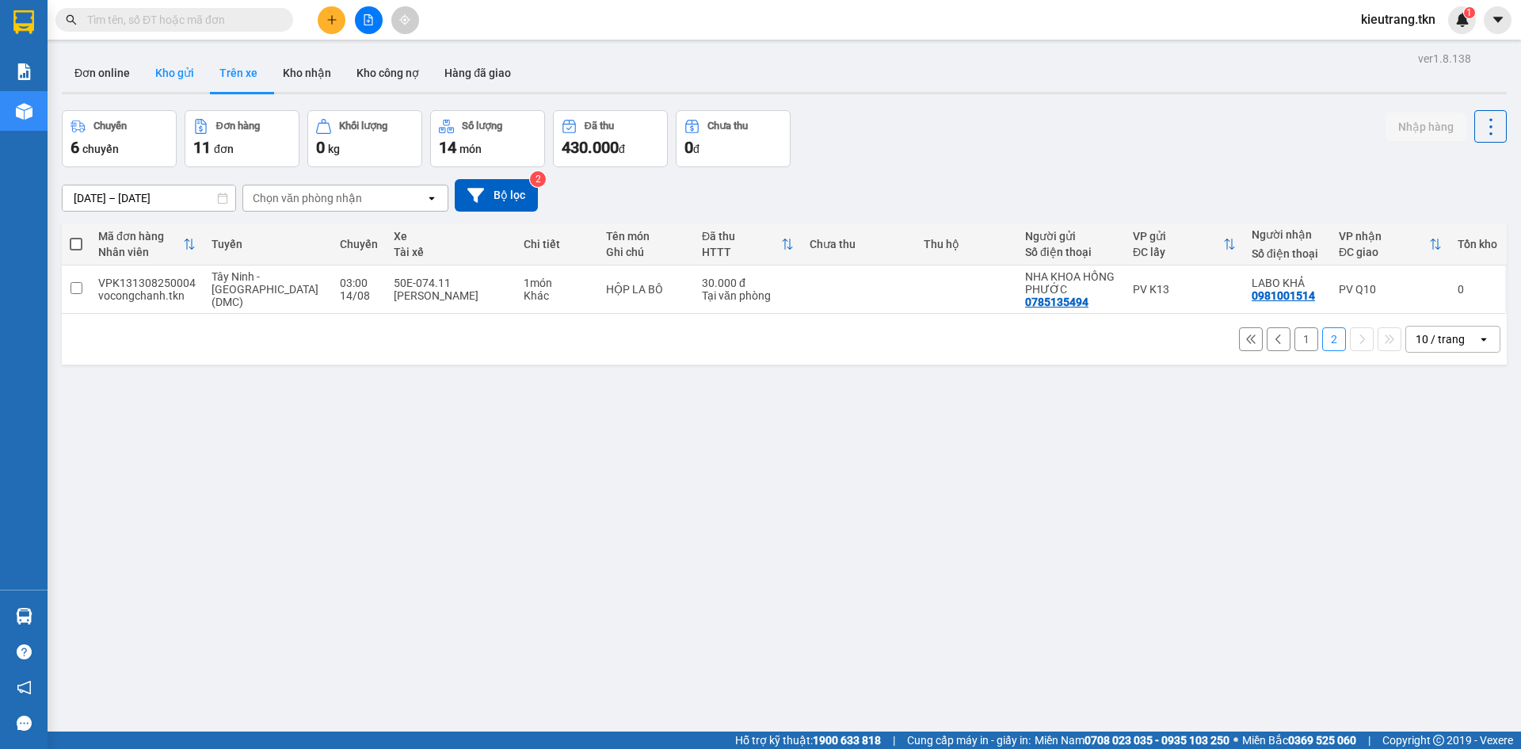
click at [172, 74] on button "Kho gửi" at bounding box center [175, 73] width 64 height 38
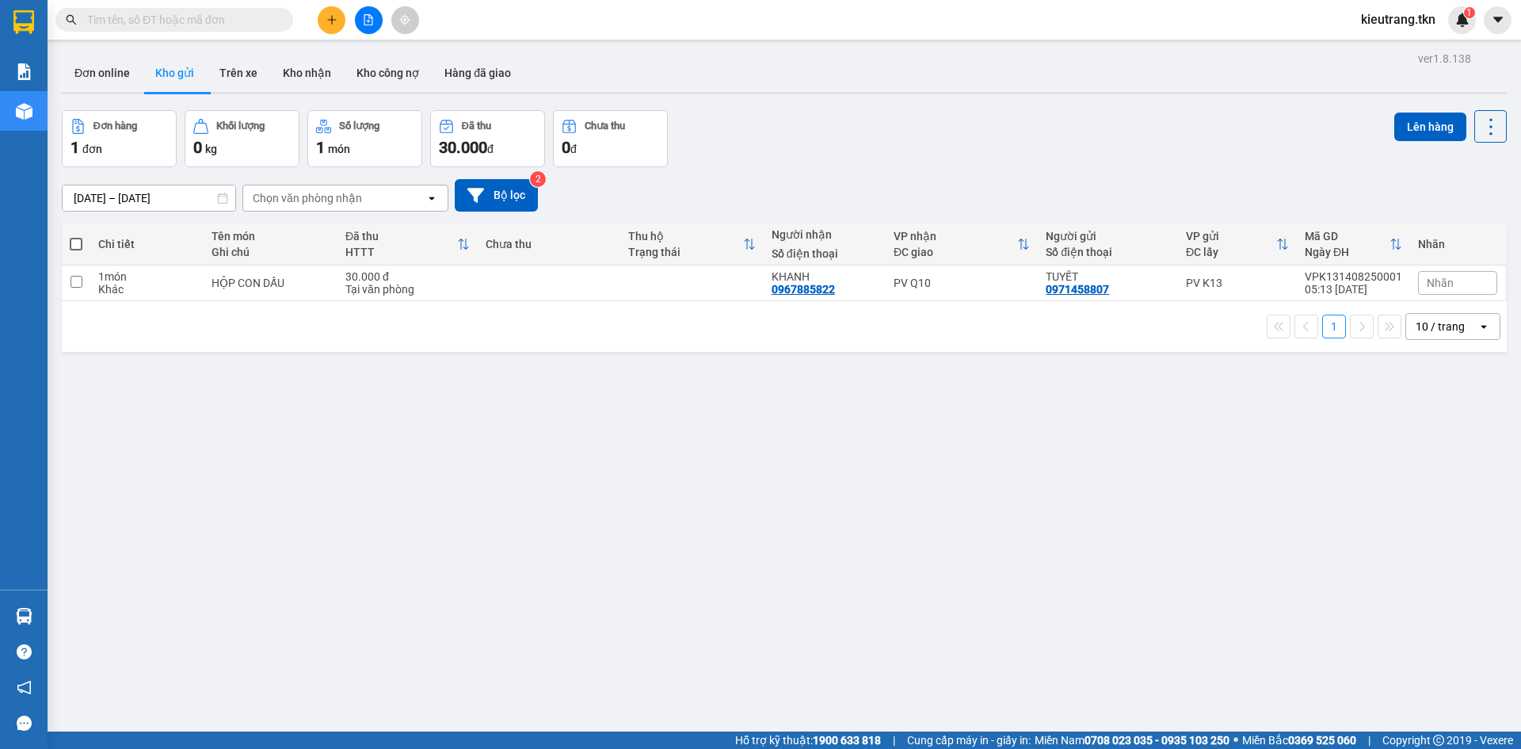
click at [77, 250] on span at bounding box center [76, 244] width 13 height 13
click at [76, 236] on input "checkbox" at bounding box center [76, 236] width 0 height 0
checkbox input "true"
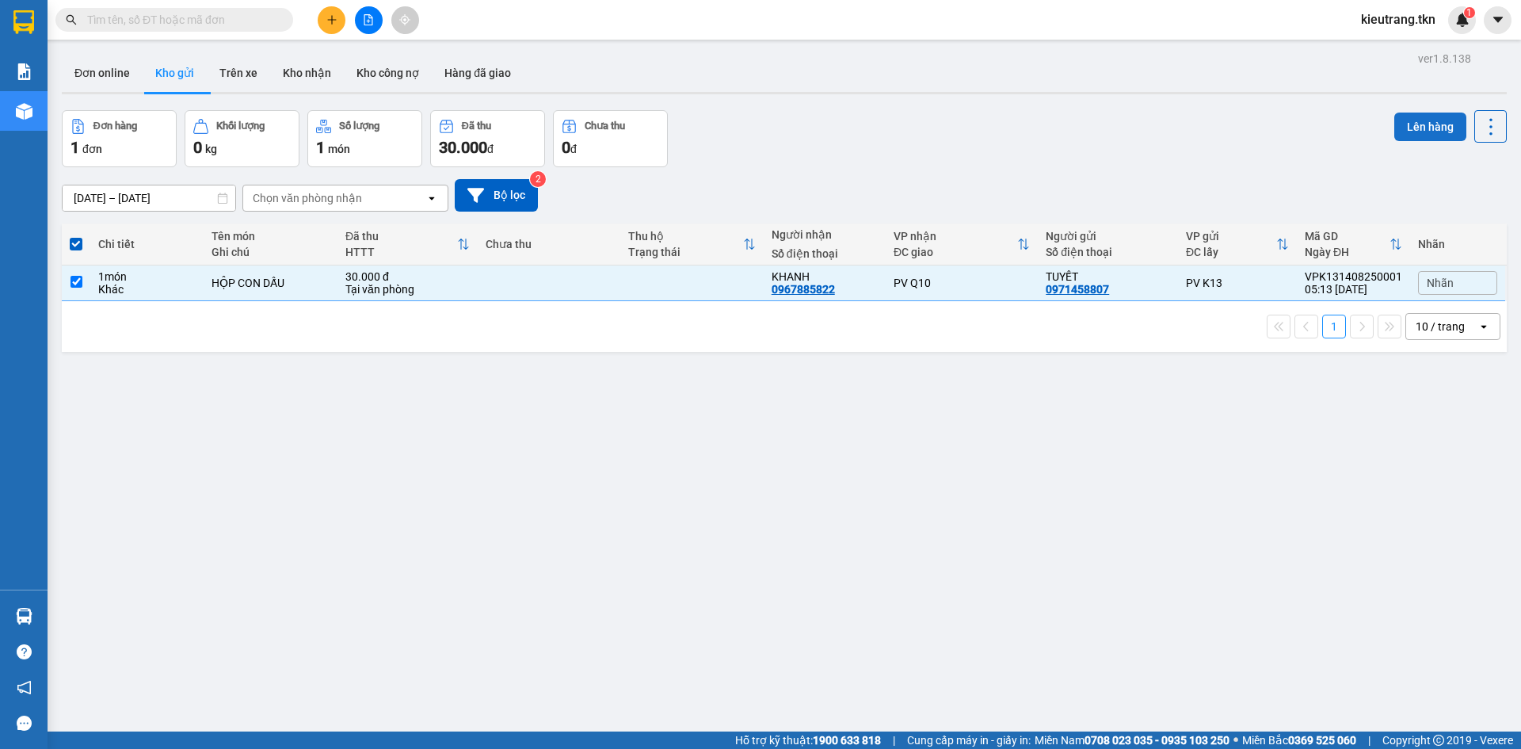
click at [1395, 124] on button "Lên hàng" at bounding box center [1431, 127] width 72 height 29
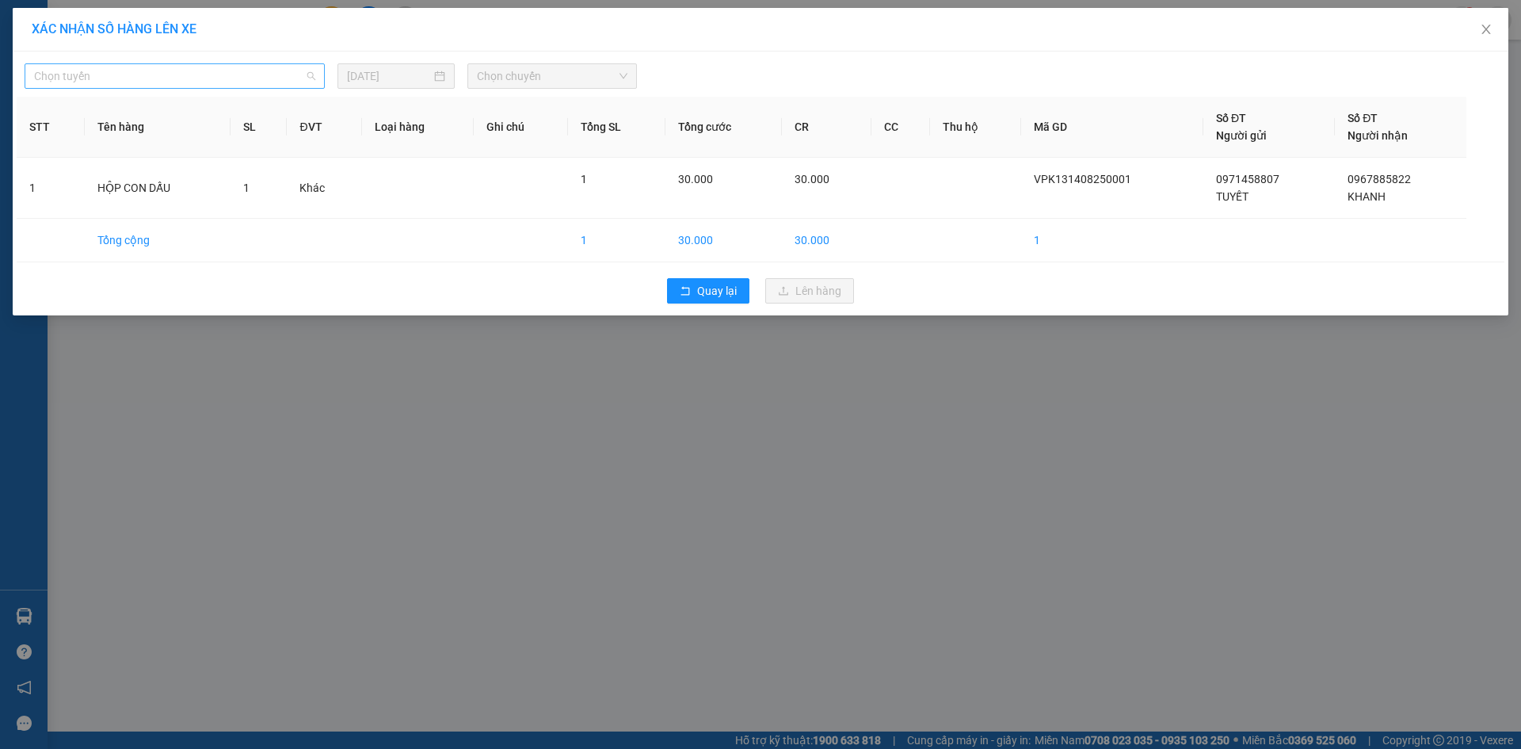
click at [248, 63] on div "Chọn tuyến" at bounding box center [175, 75] width 300 height 25
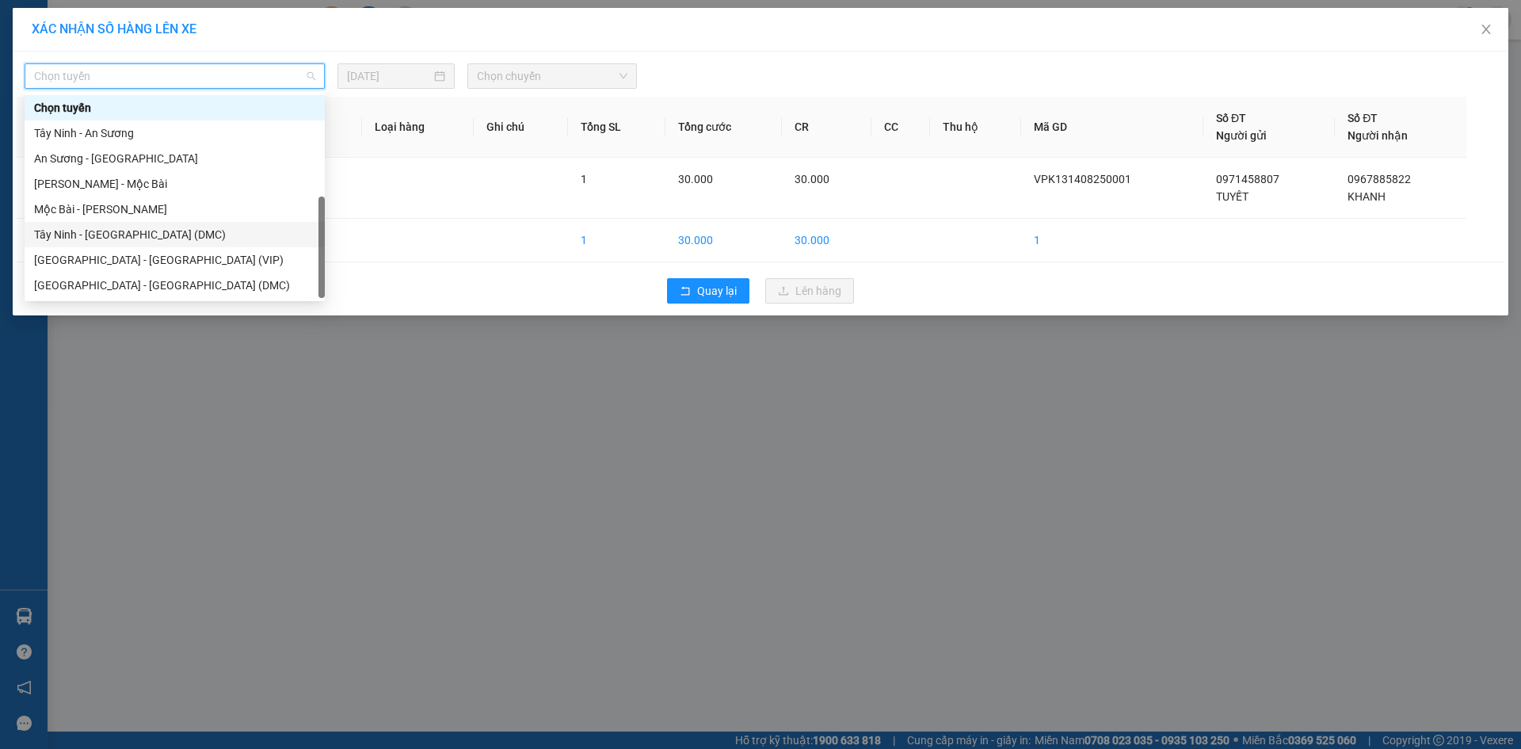
scroll to position [25, 0]
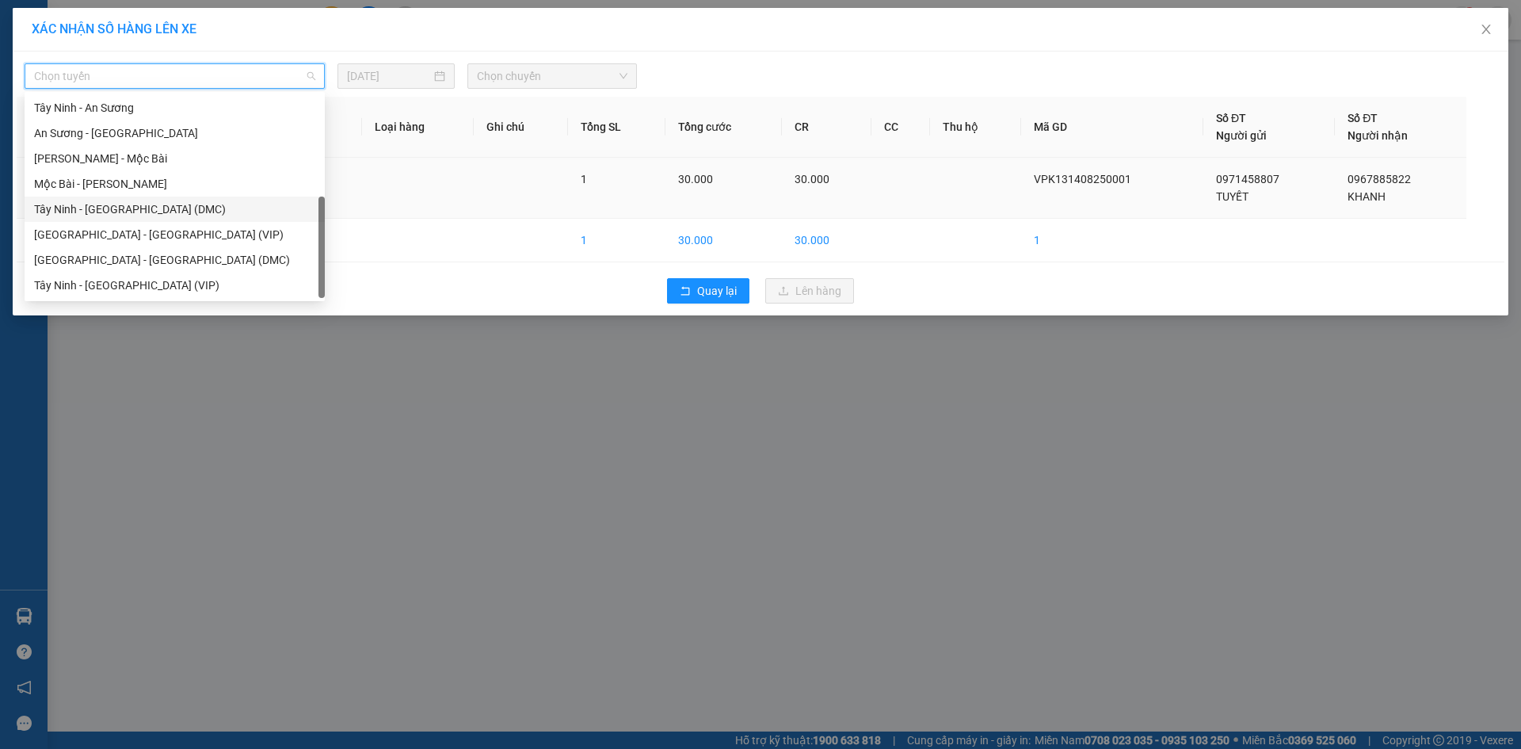
click at [197, 208] on div "Tây Ninh - [GEOGRAPHIC_DATA] (DMC)" at bounding box center [174, 208] width 281 height 17
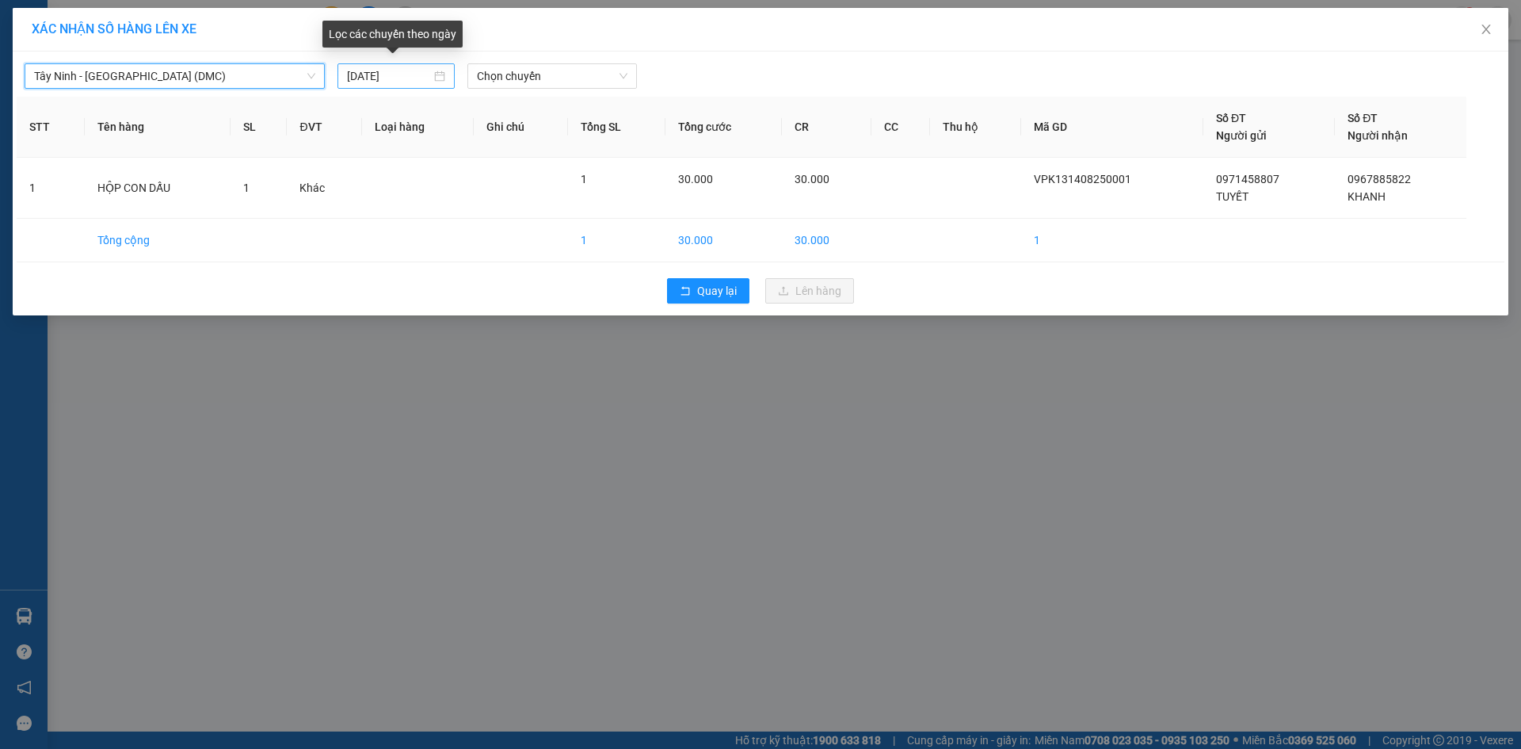
click at [390, 76] on input "[DATE]" at bounding box center [389, 75] width 84 height 17
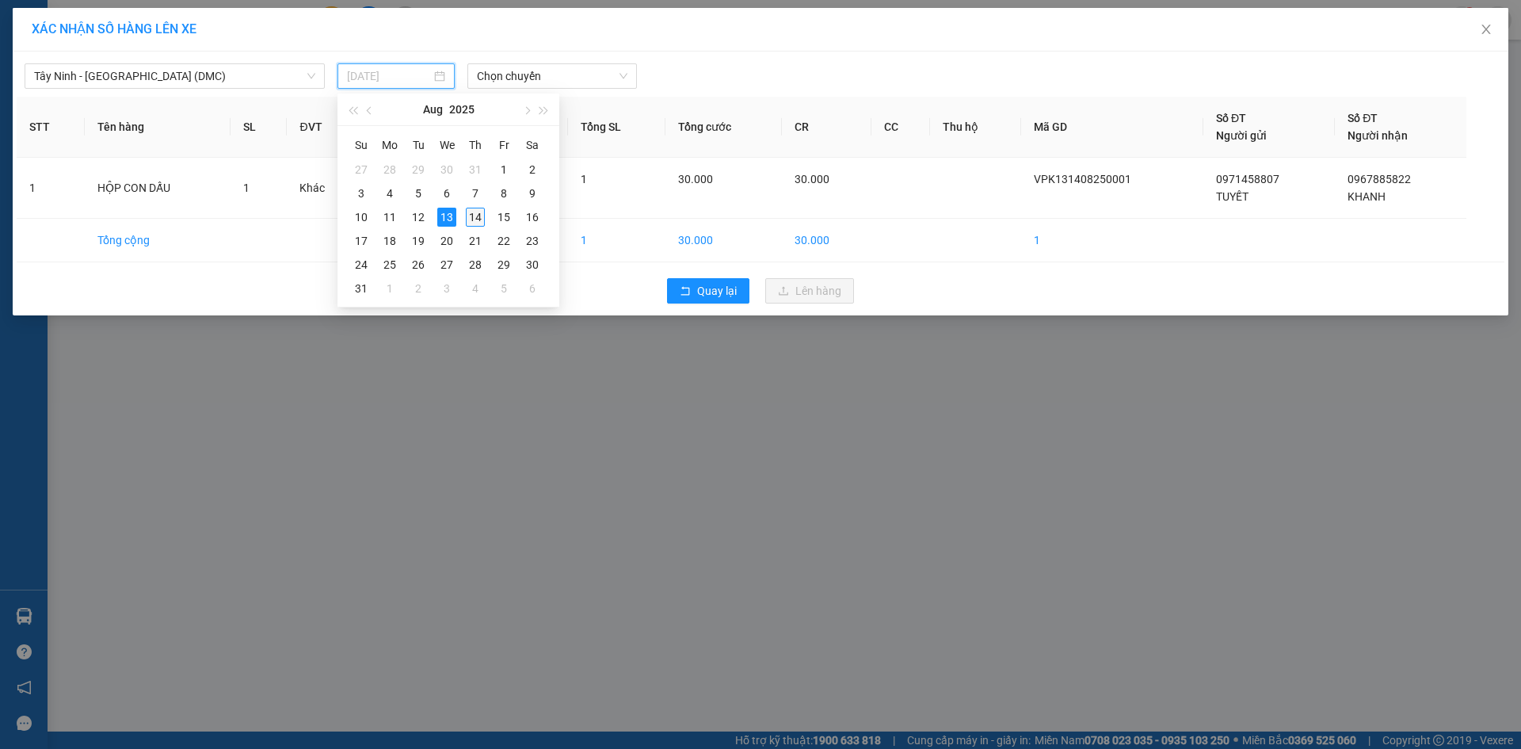
click at [482, 217] on div "14" at bounding box center [475, 217] width 19 height 19
type input "[DATE]"
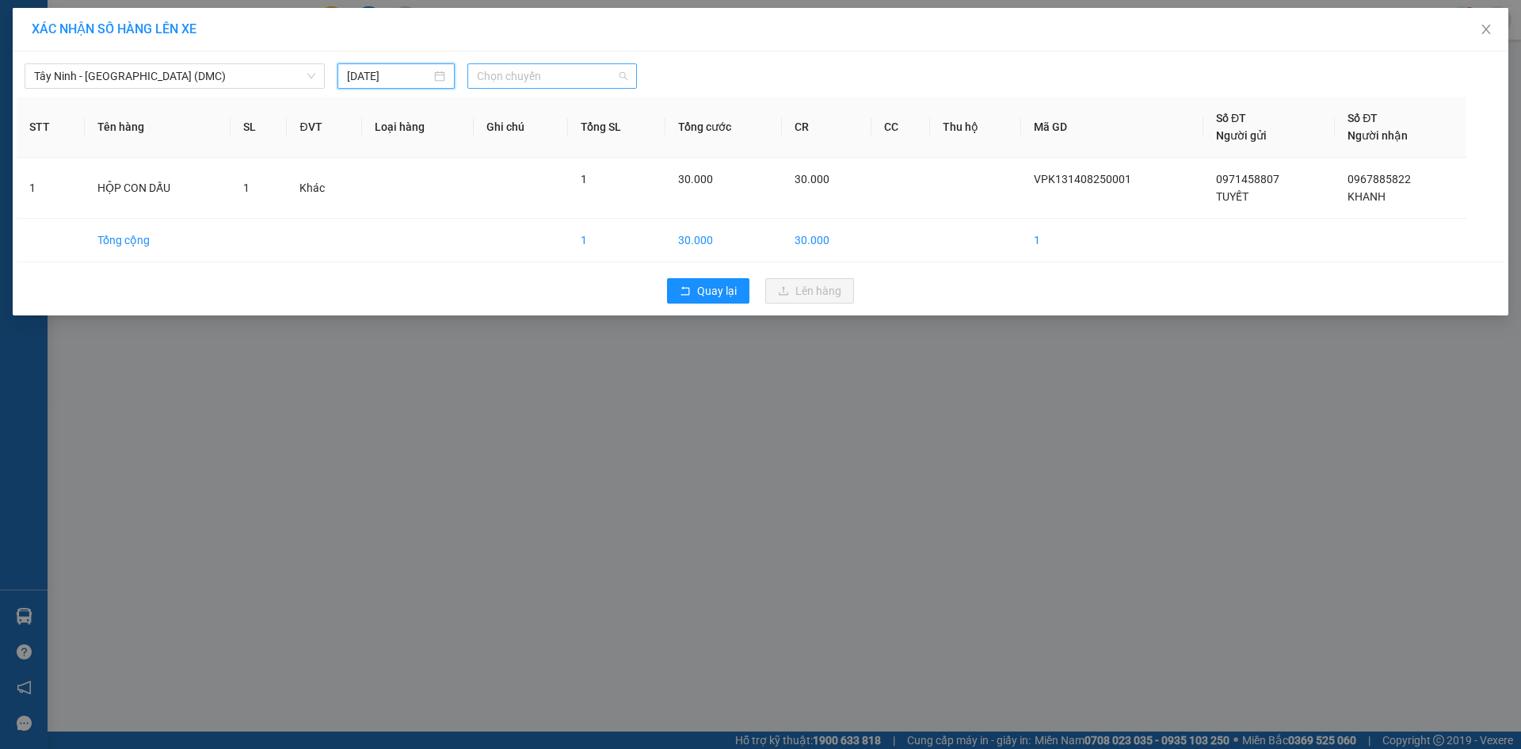
click at [516, 80] on span "Chọn chuyến" at bounding box center [552, 76] width 151 height 24
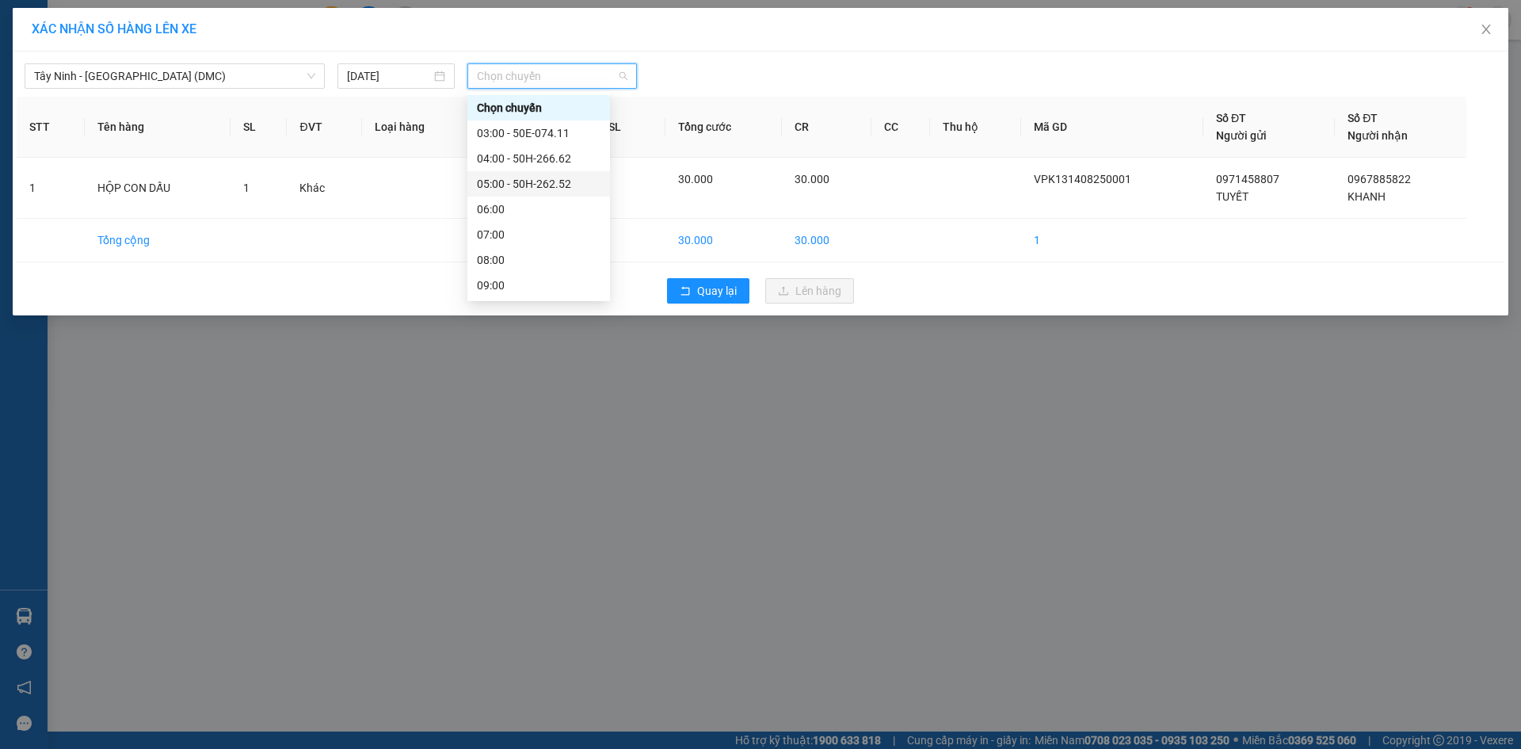
click at [544, 187] on div "05:00 - 50H-262.52" at bounding box center [539, 183] width 124 height 17
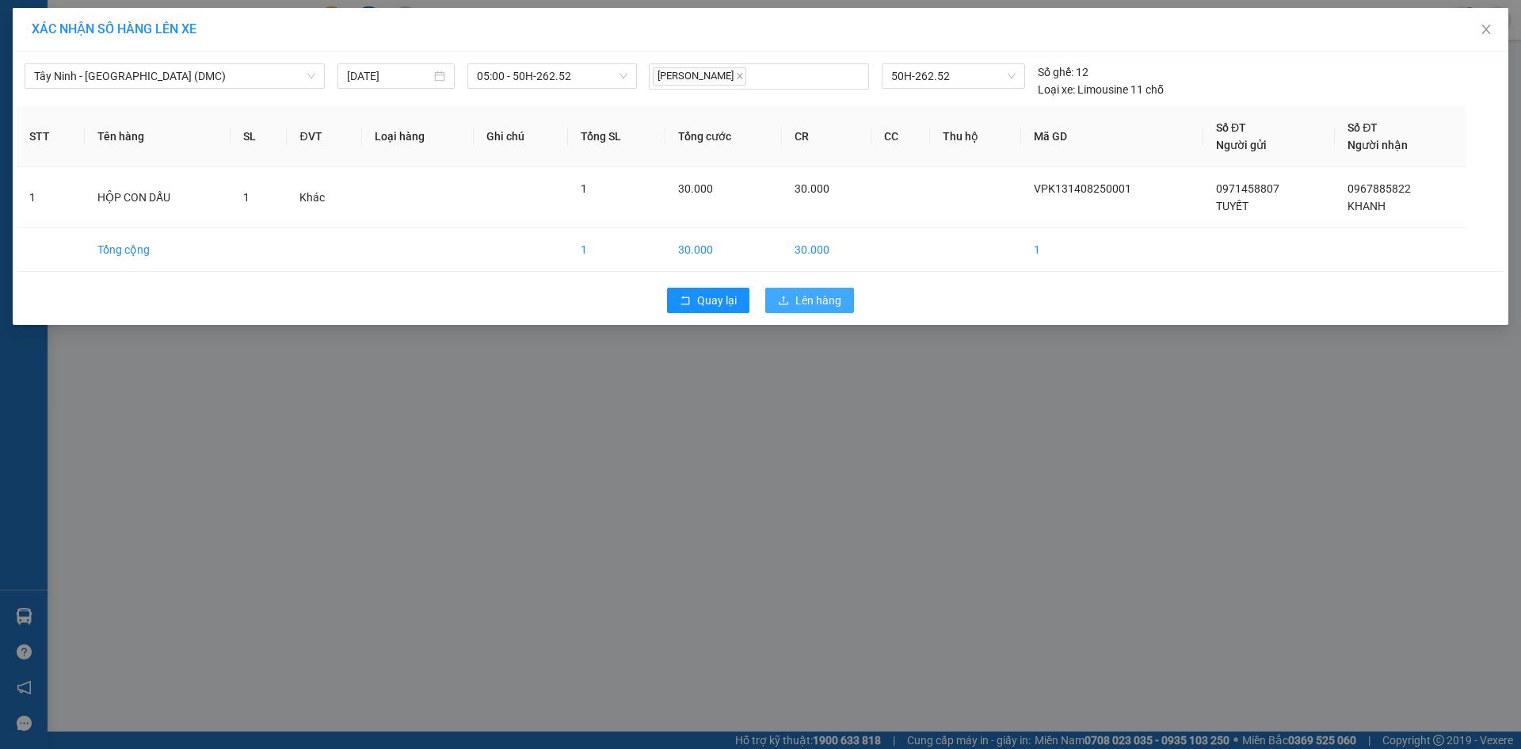
click at [784, 306] on icon "upload" at bounding box center [783, 300] width 11 height 11
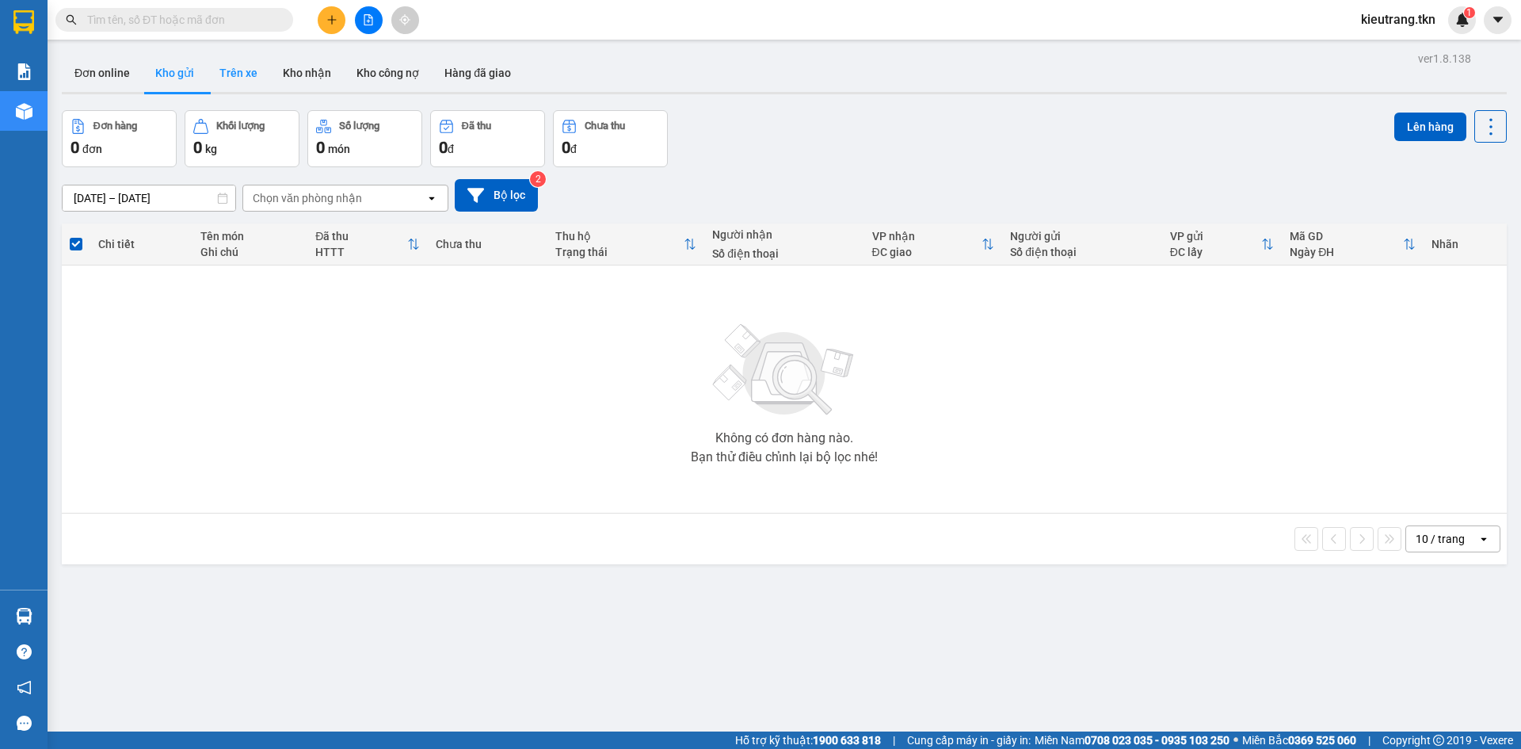
click at [230, 80] on button "Trên xe" at bounding box center [238, 73] width 63 height 38
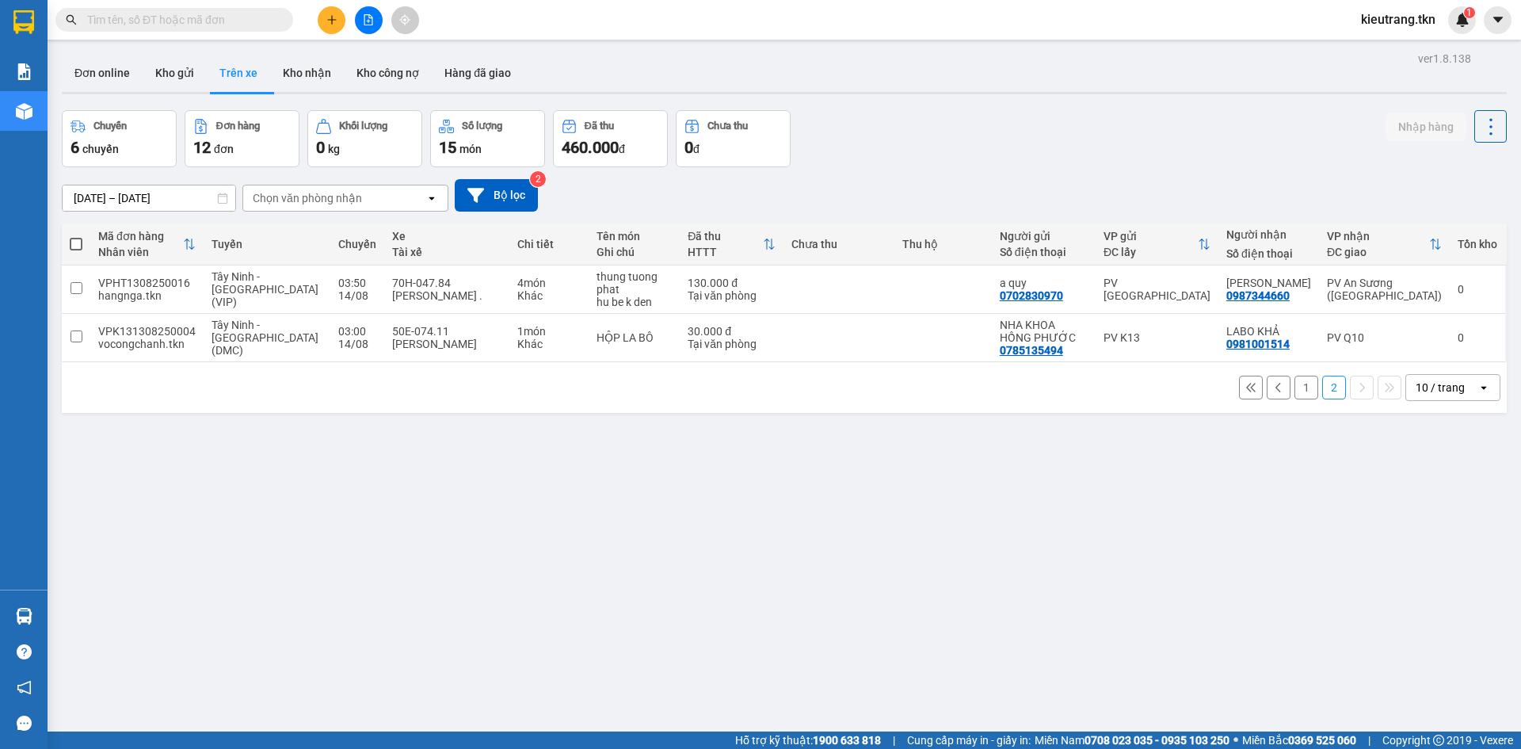
click at [1295, 396] on button "1" at bounding box center [1307, 388] width 24 height 24
